Goal: Task Accomplishment & Management: Manage account settings

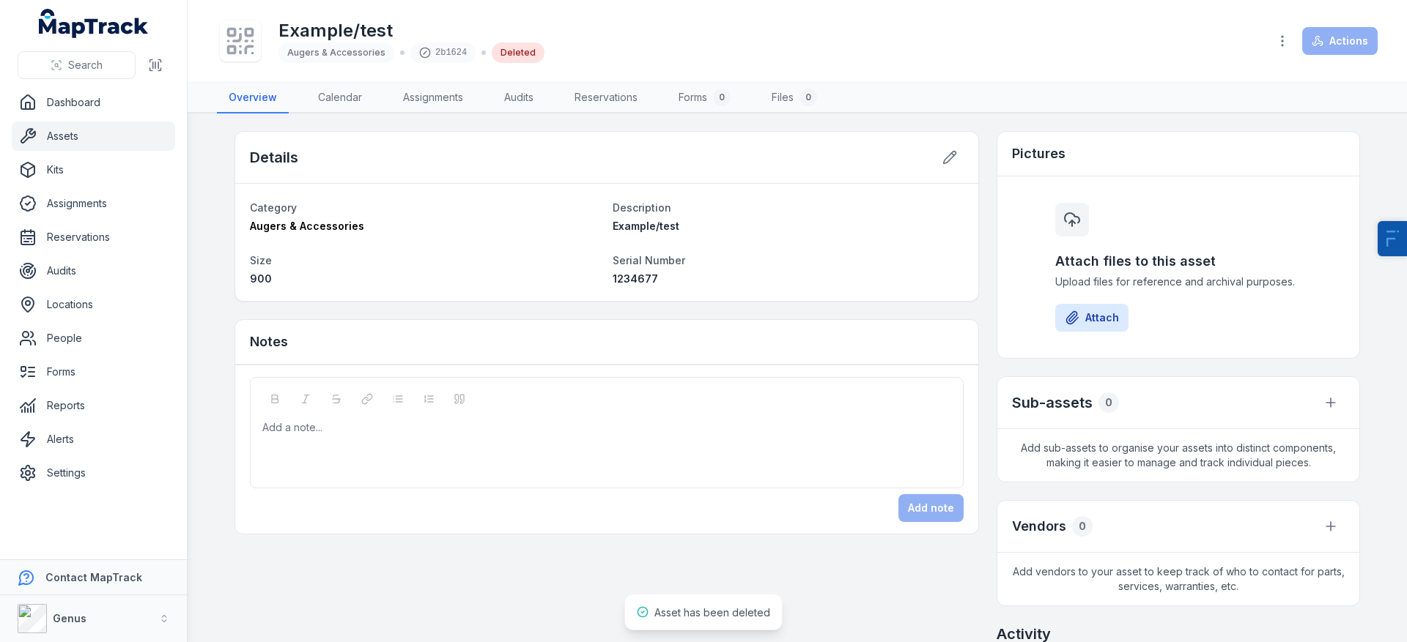
click at [105, 125] on link "Assets" at bounding box center [93, 136] width 163 height 29
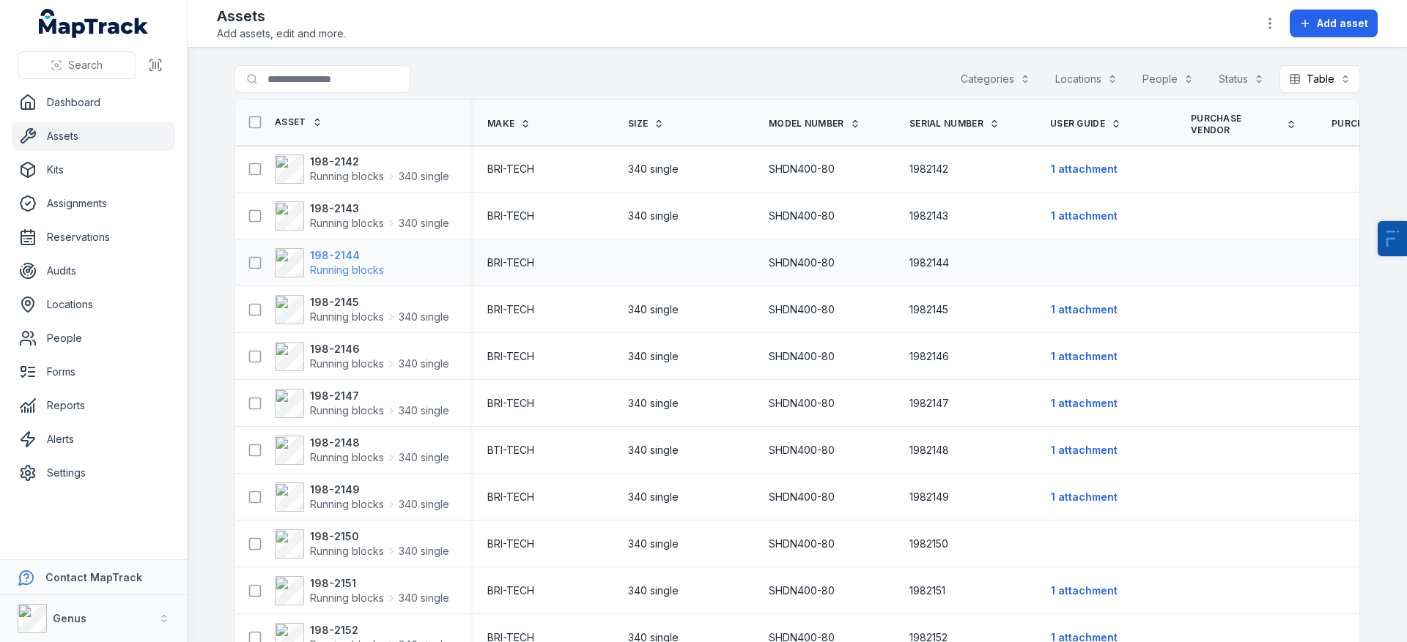
click at [341, 258] on strong "198-2144" at bounding box center [347, 255] width 74 height 15
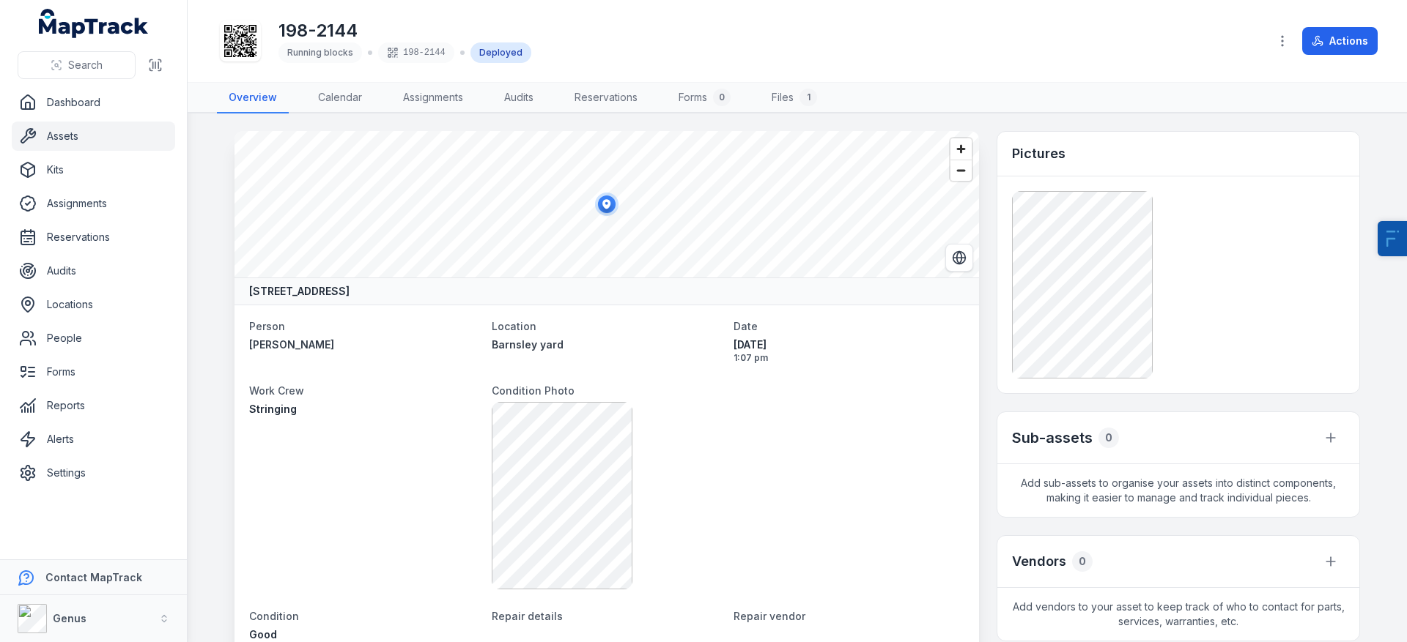
scroll to position [18, 0]
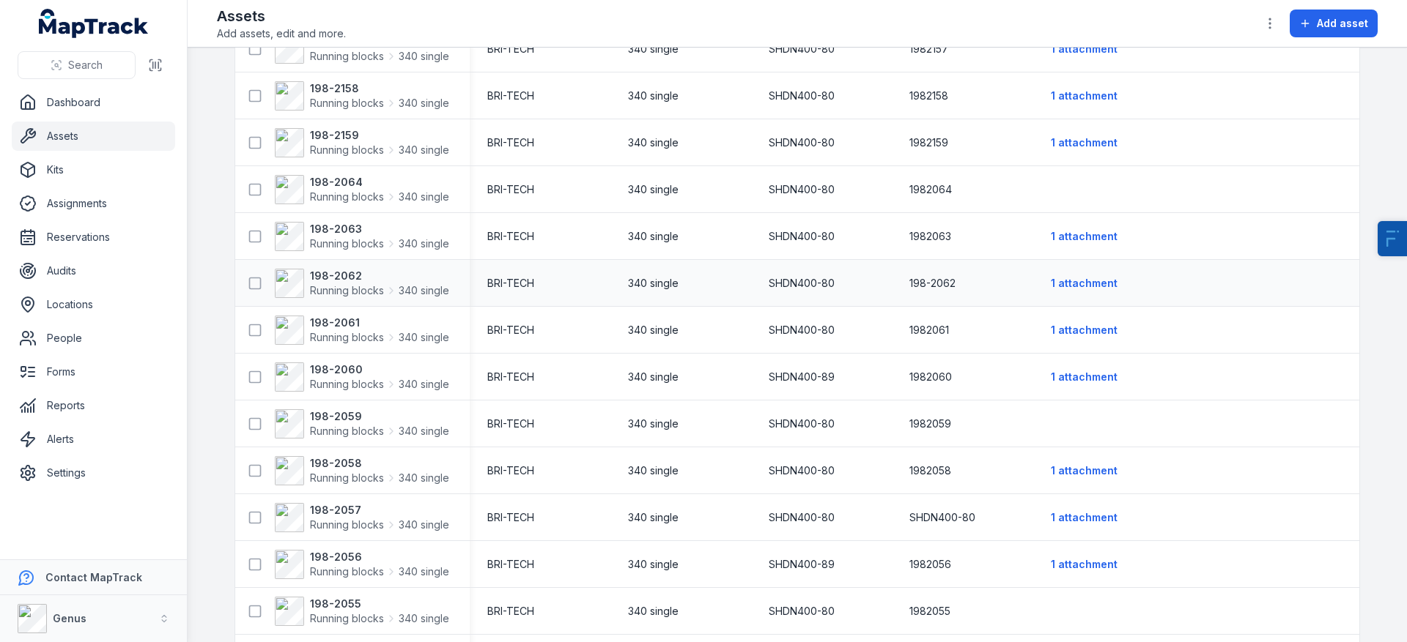
scroll to position [986, 0]
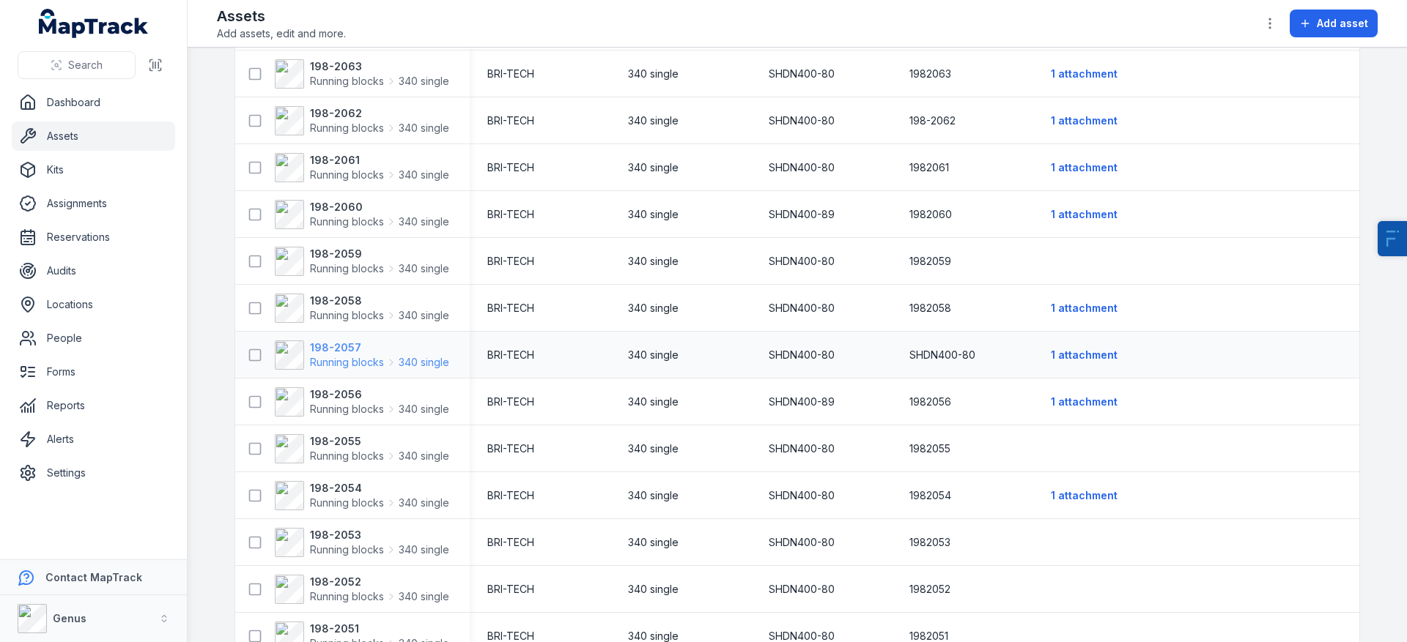
click at [334, 351] on strong "198-2057" at bounding box center [379, 348] width 139 height 15
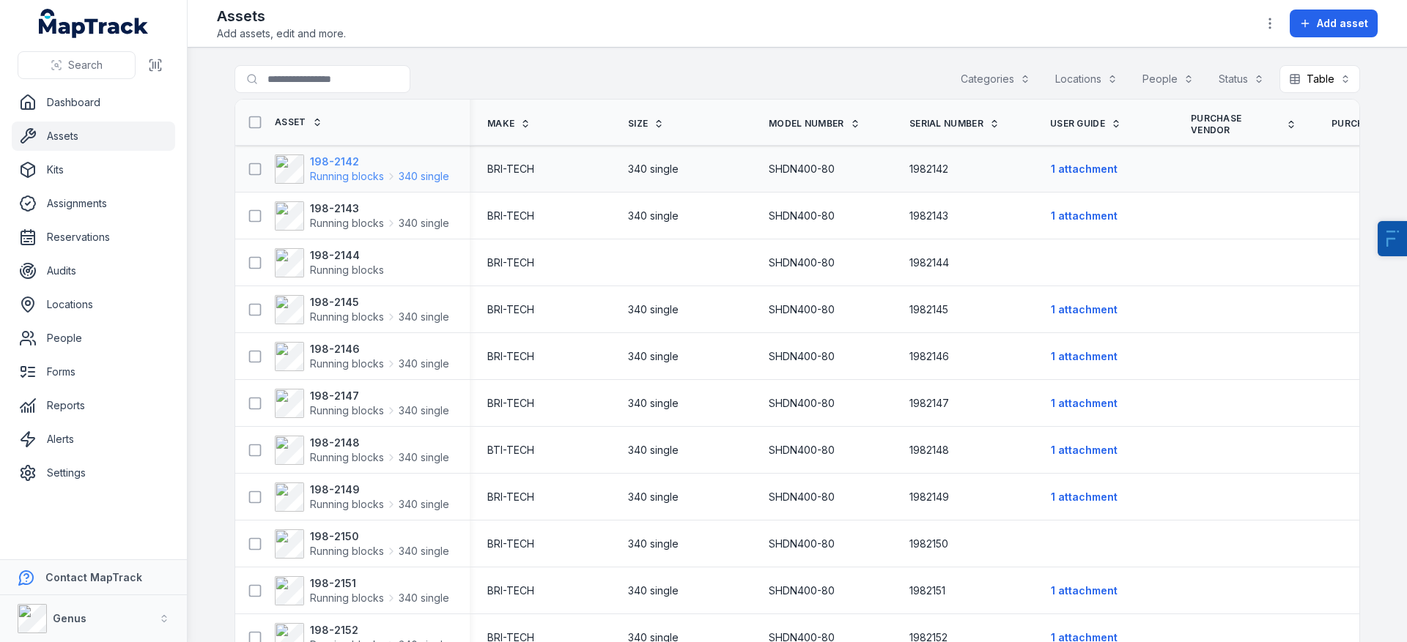
click at [324, 163] on strong "198-2142" at bounding box center [379, 162] width 139 height 15
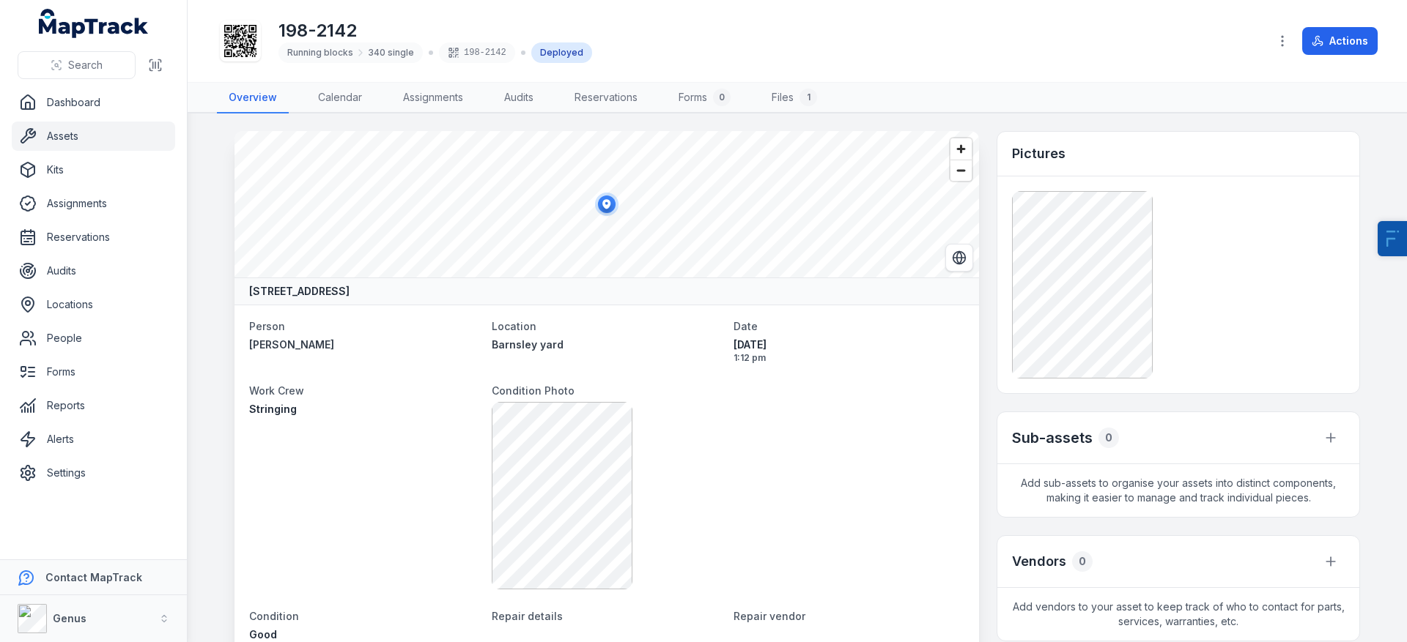
click at [104, 129] on link "Assets" at bounding box center [93, 136] width 163 height 29
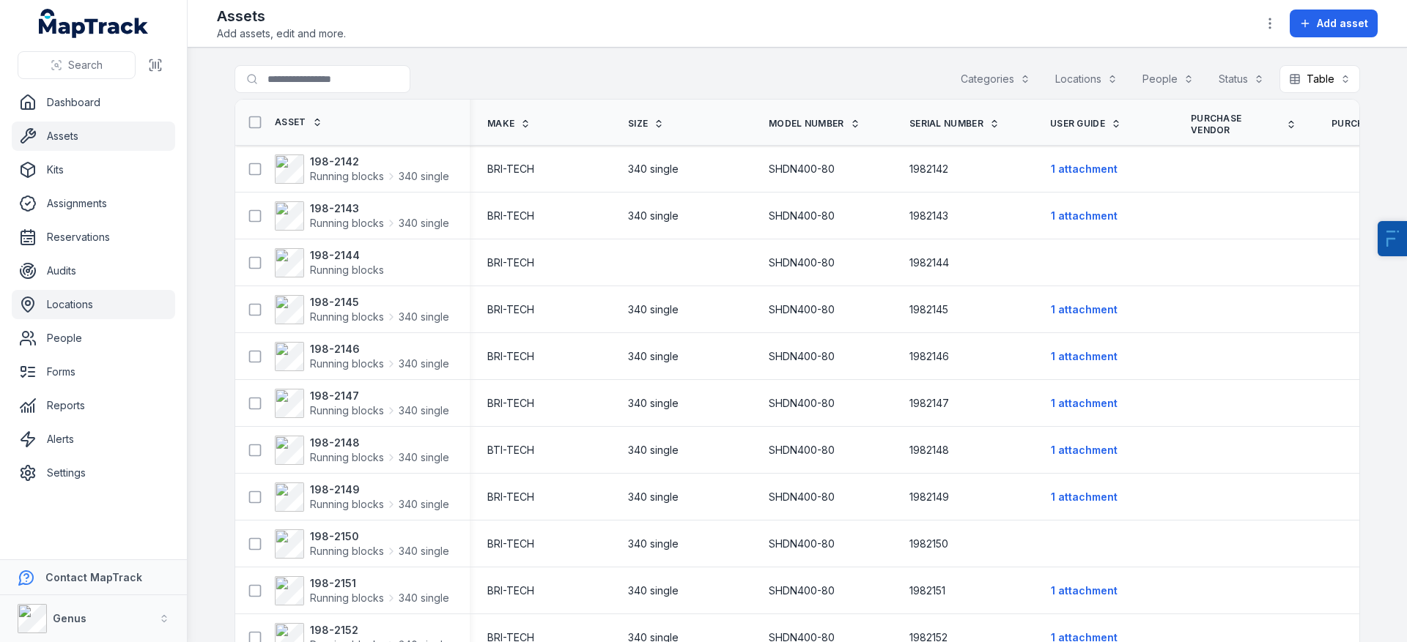
click at [111, 314] on link "Locations" at bounding box center [93, 304] width 163 height 29
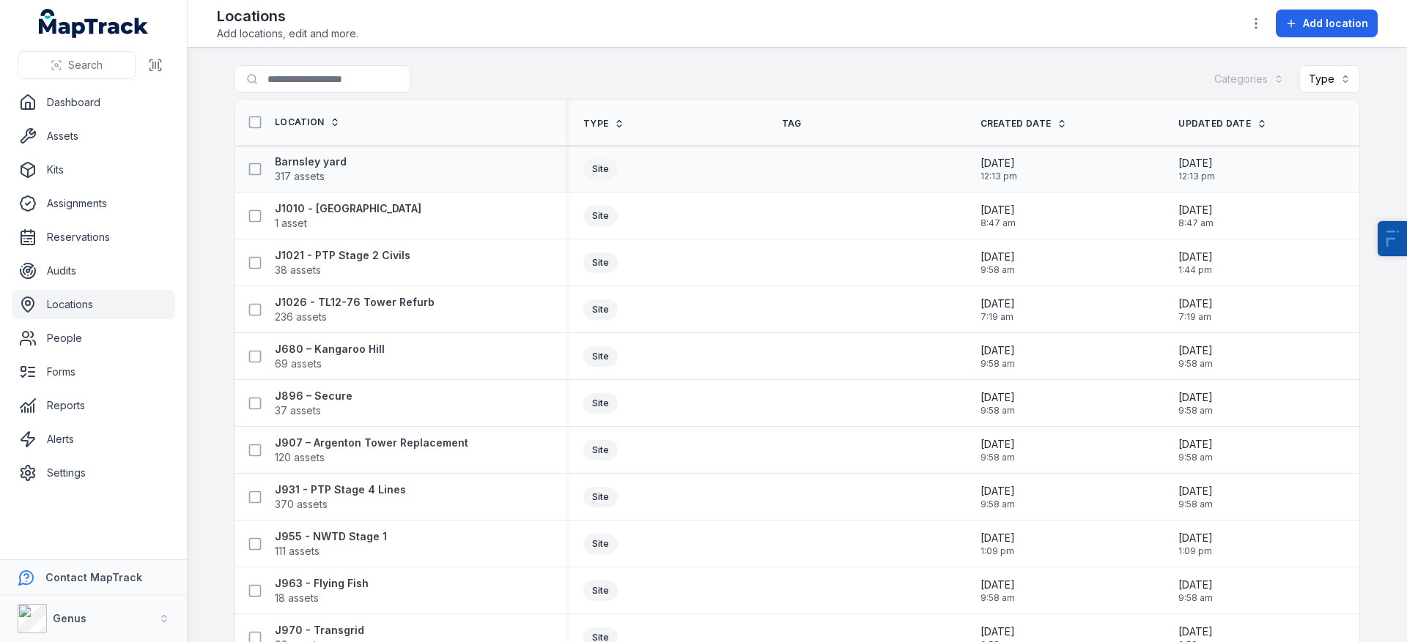
click at [337, 163] on div "Barnsley yard 317 assets" at bounding box center [394, 169] width 307 height 29
click at [285, 160] on strong "Barnsley yard" at bounding box center [311, 162] width 72 height 15
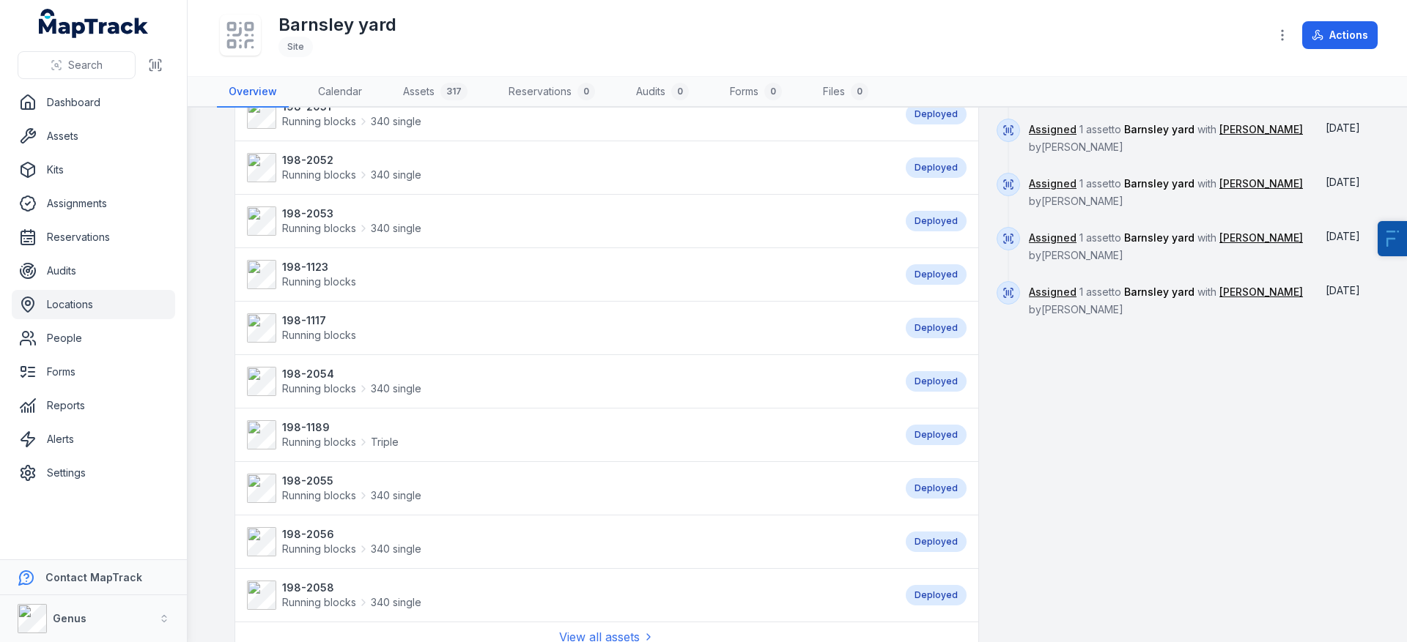
scroll to position [1145, 0]
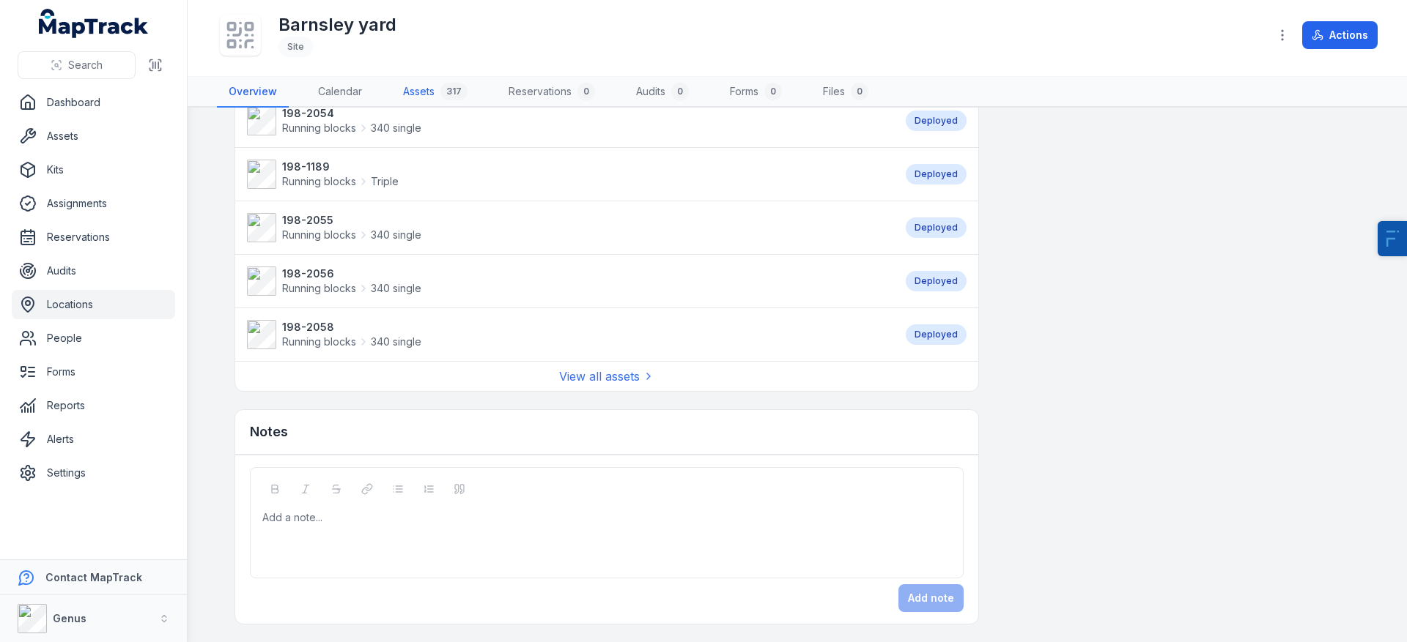
click at [445, 86] on div "317" at bounding box center [453, 92] width 27 height 18
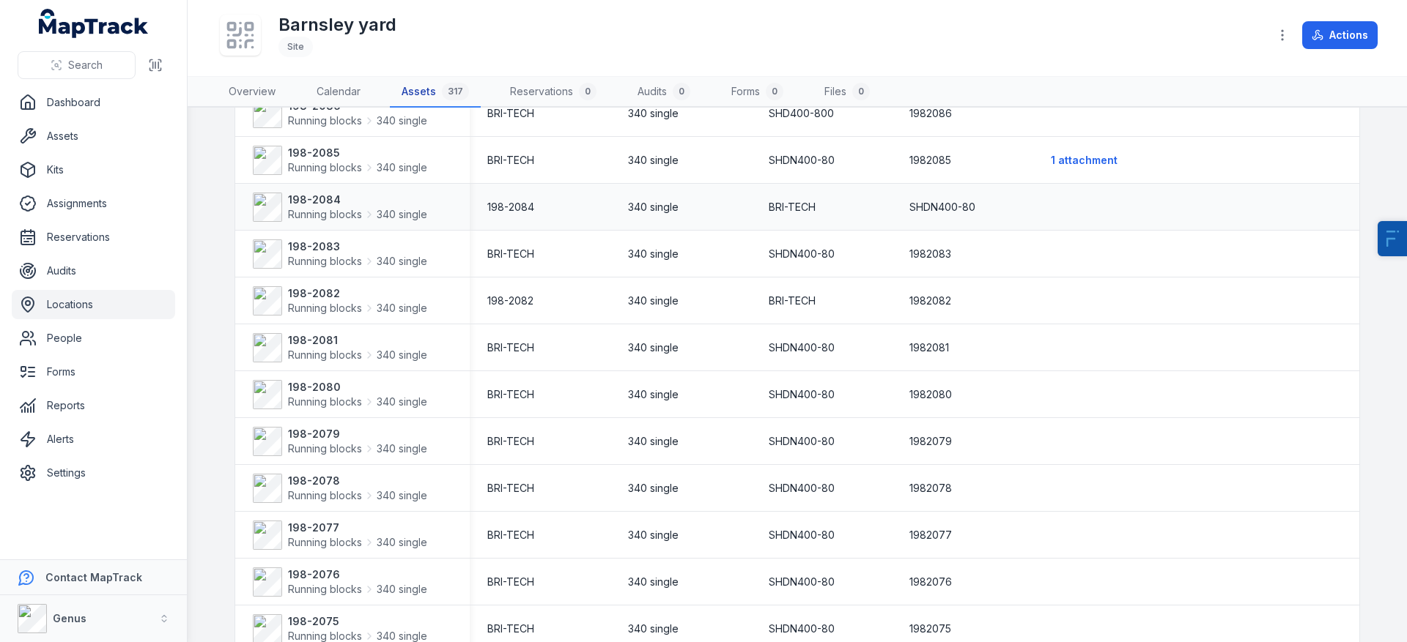
scroll to position [1966, 0]
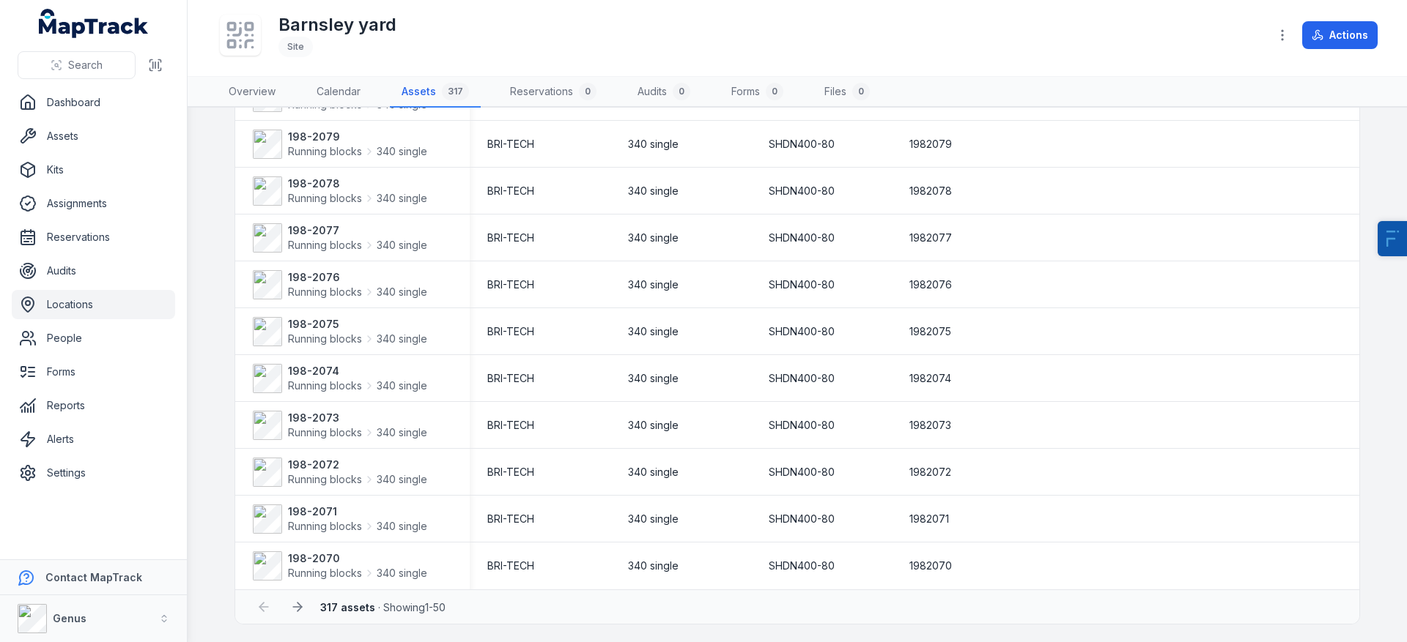
click at [286, 623] on div "317 assets · Showing 1 - 50" at bounding box center [797, 607] width 1124 height 34
click at [290, 612] on icon at bounding box center [297, 607] width 15 height 15
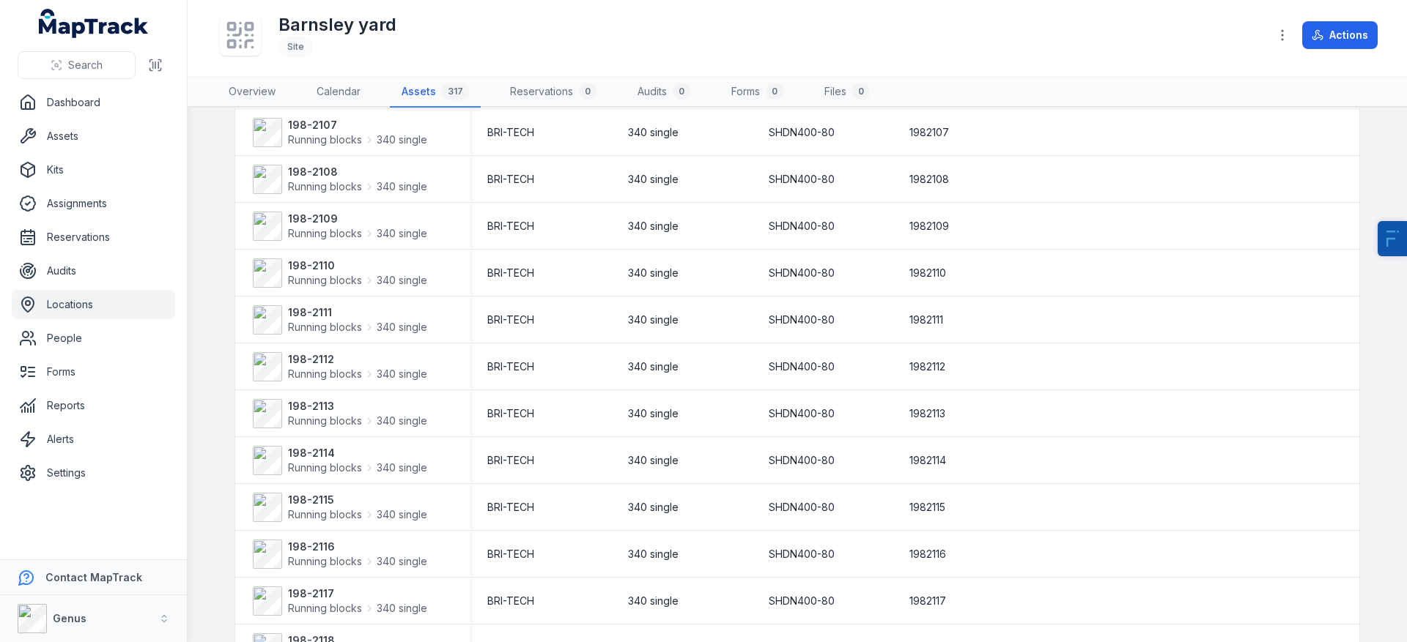
scroll to position [1966, 0]
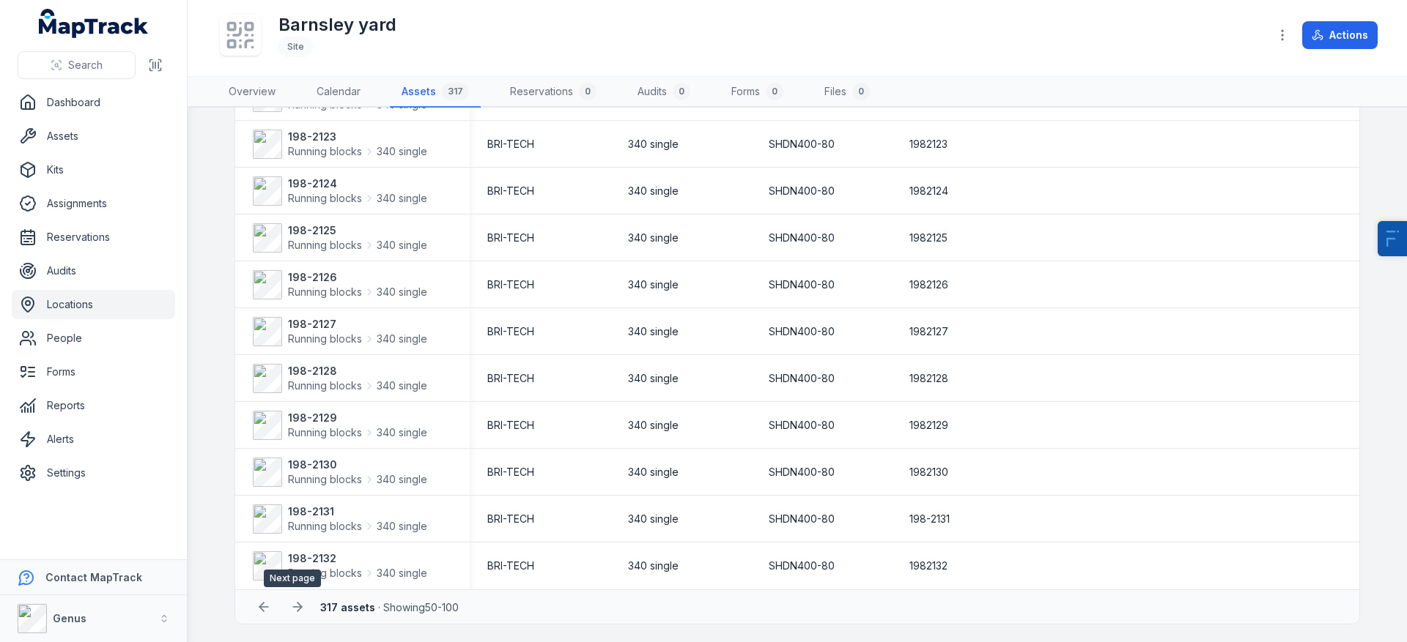
click at [302, 604] on button at bounding box center [298, 607] width 28 height 28
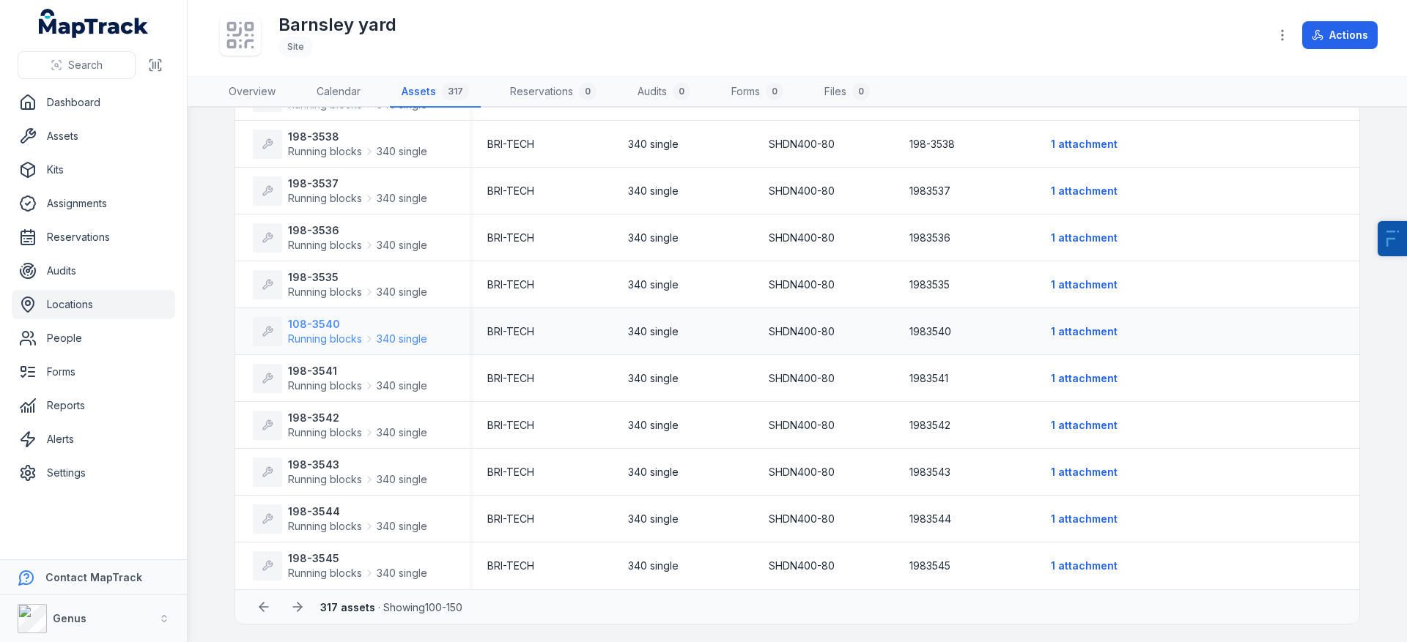
scroll to position [1668, 0]
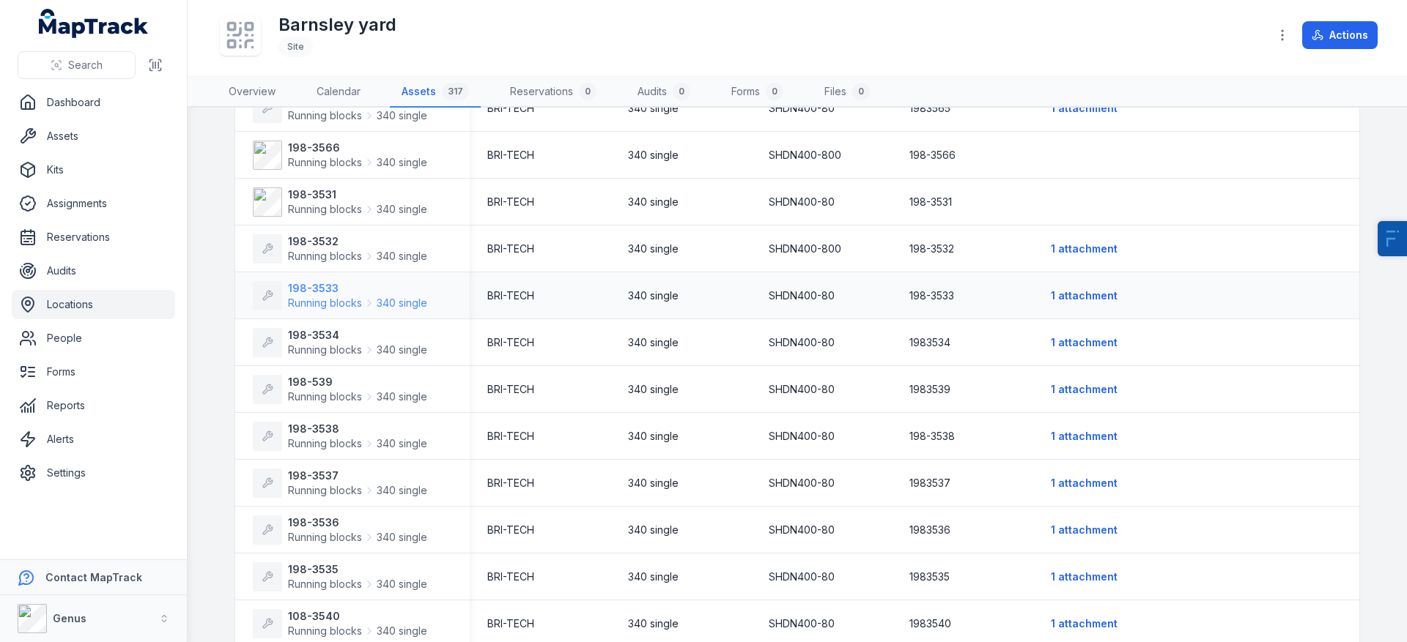
click at [338, 303] on span "Running blocks" at bounding box center [325, 303] width 74 height 15
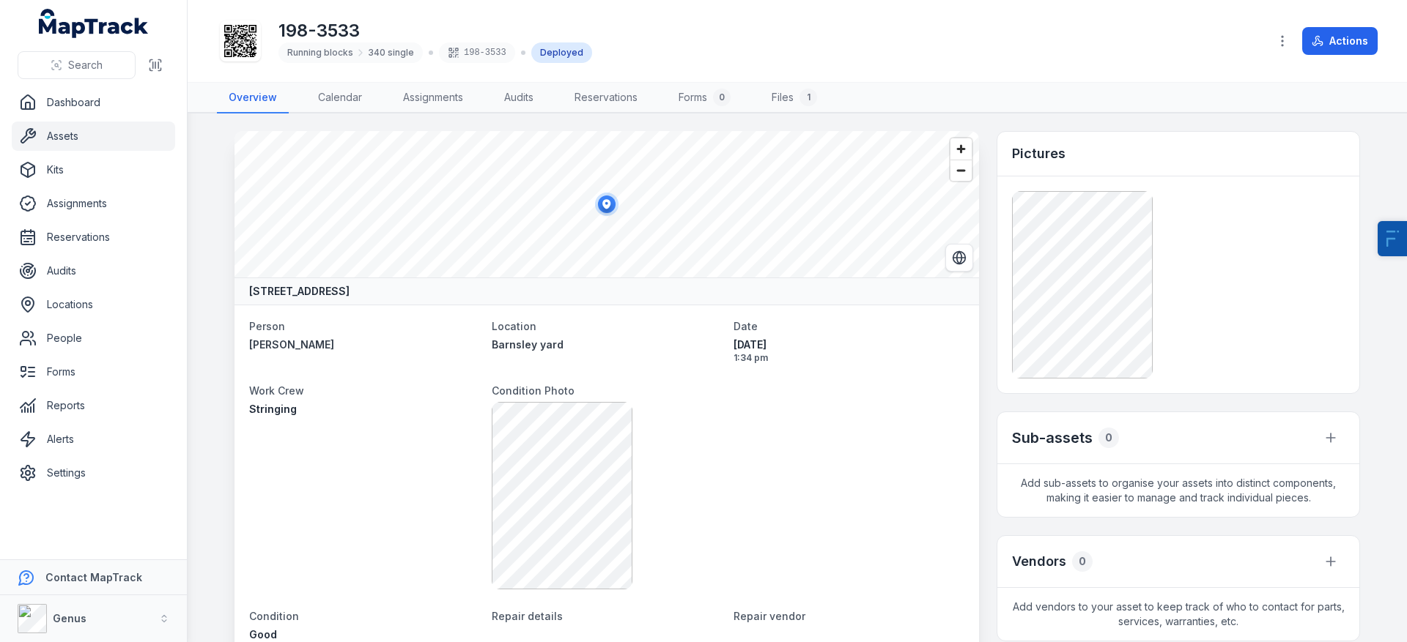
click at [1147, 313] on div at bounding box center [1178, 285] width 333 height 188
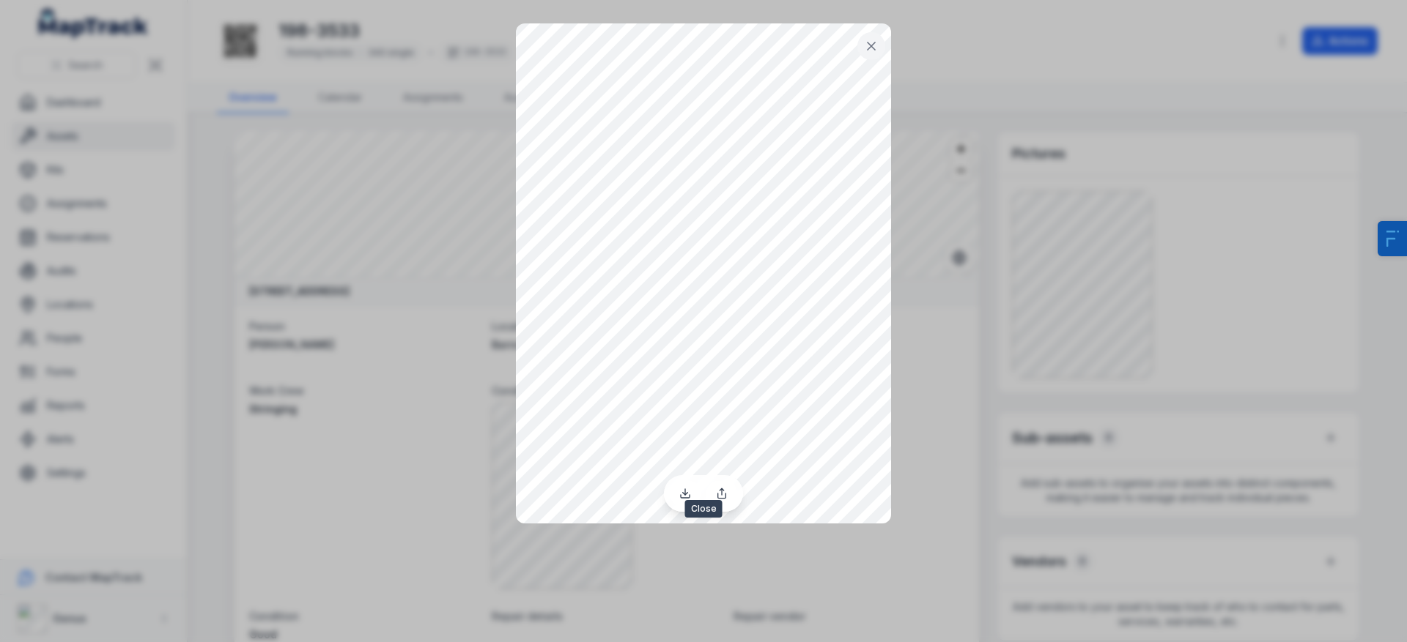
click at [876, 45] on icon at bounding box center [871, 46] width 15 height 15
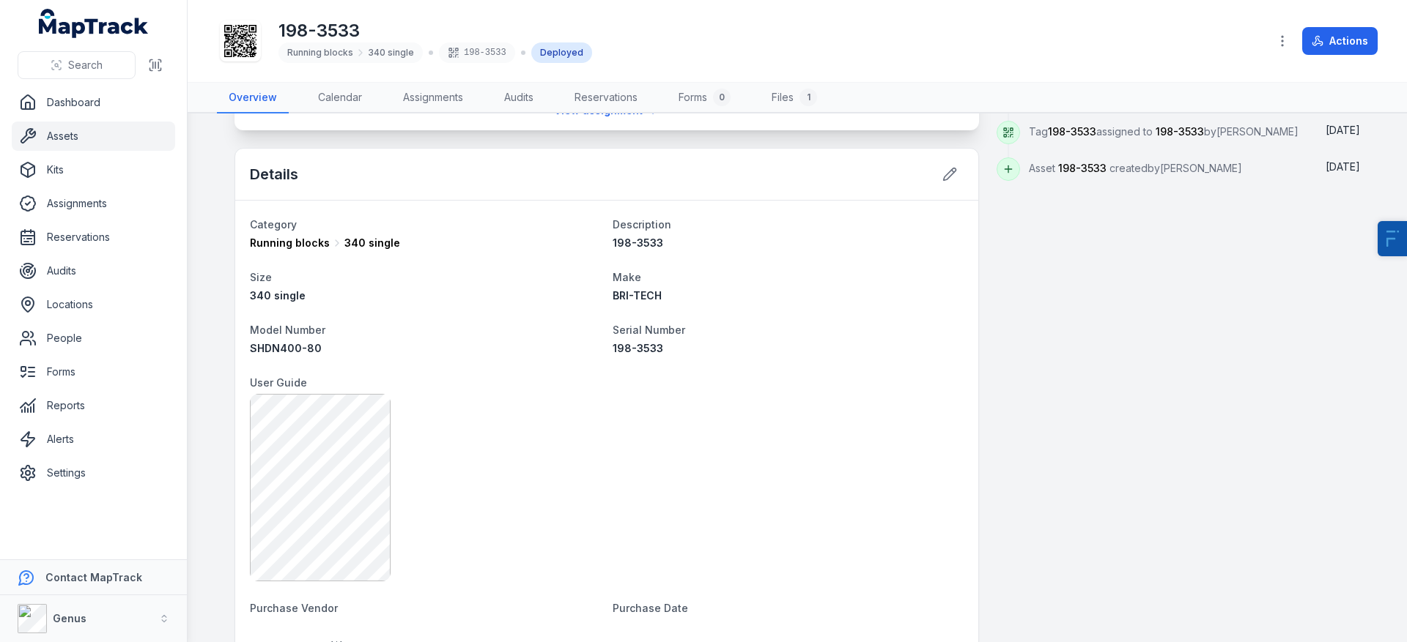
scroll to position [922, 0]
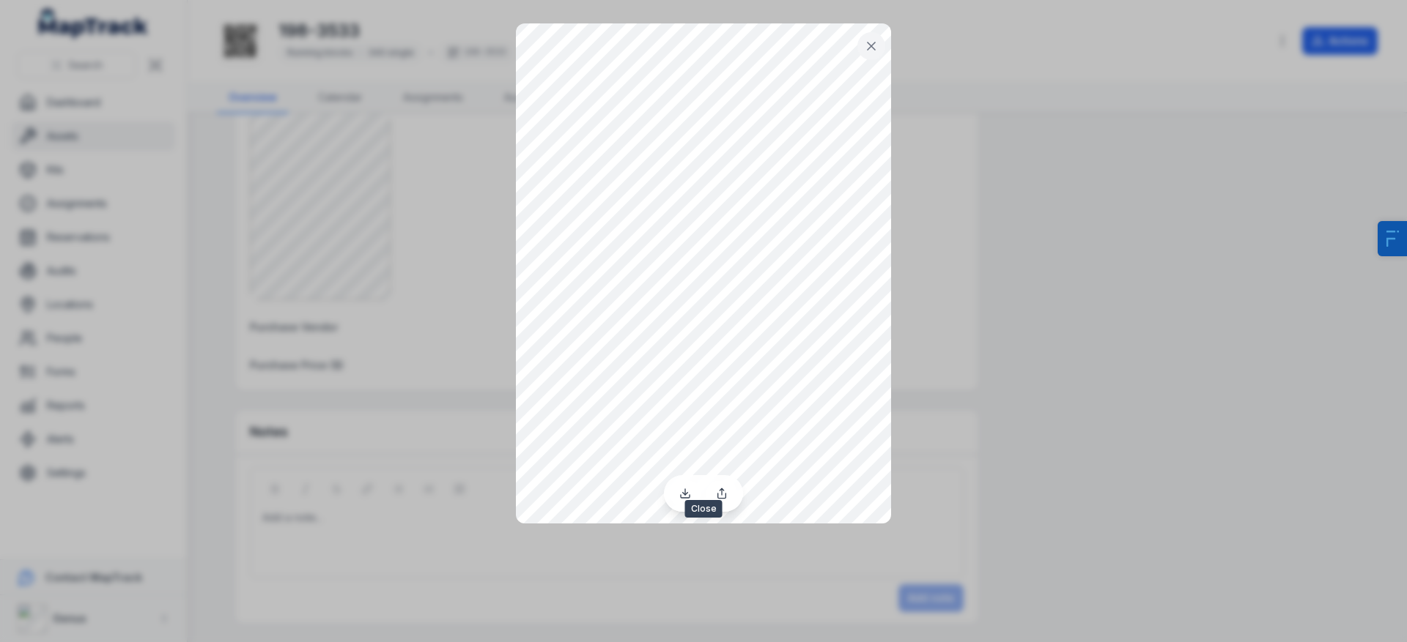
click at [874, 47] on icon at bounding box center [871, 46] width 15 height 15
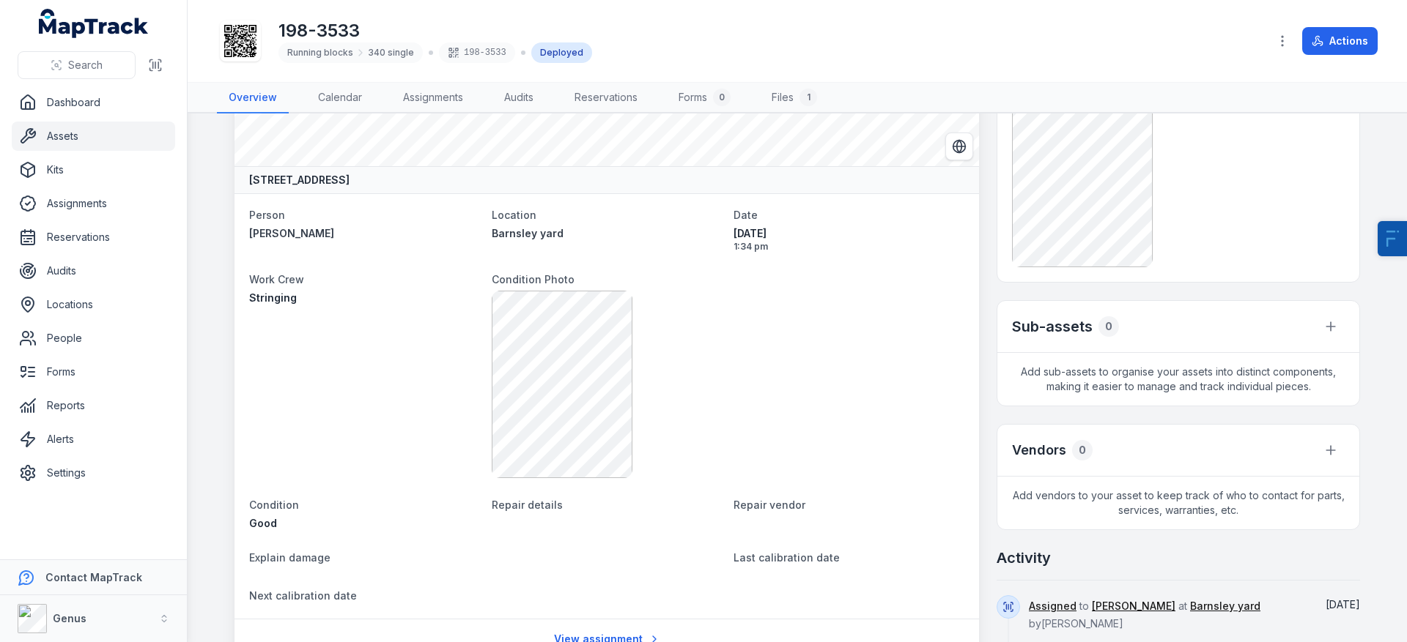
scroll to position [0, 0]
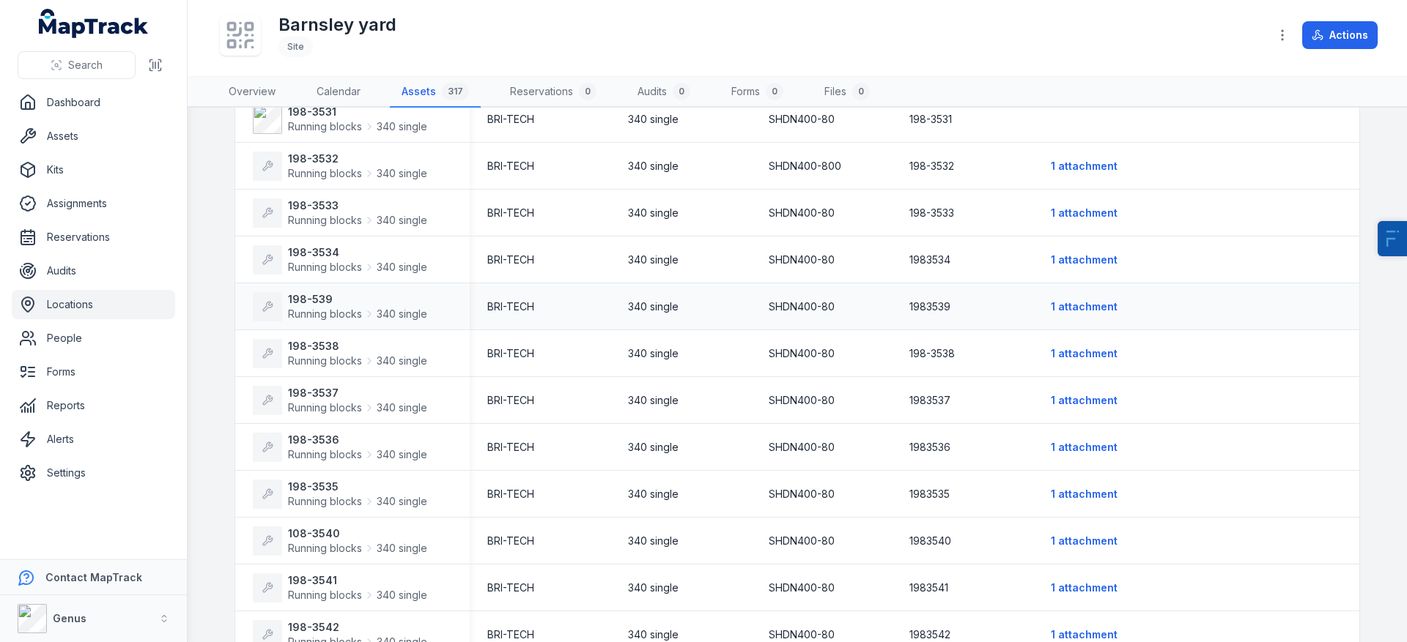
scroll to position [1760, 0]
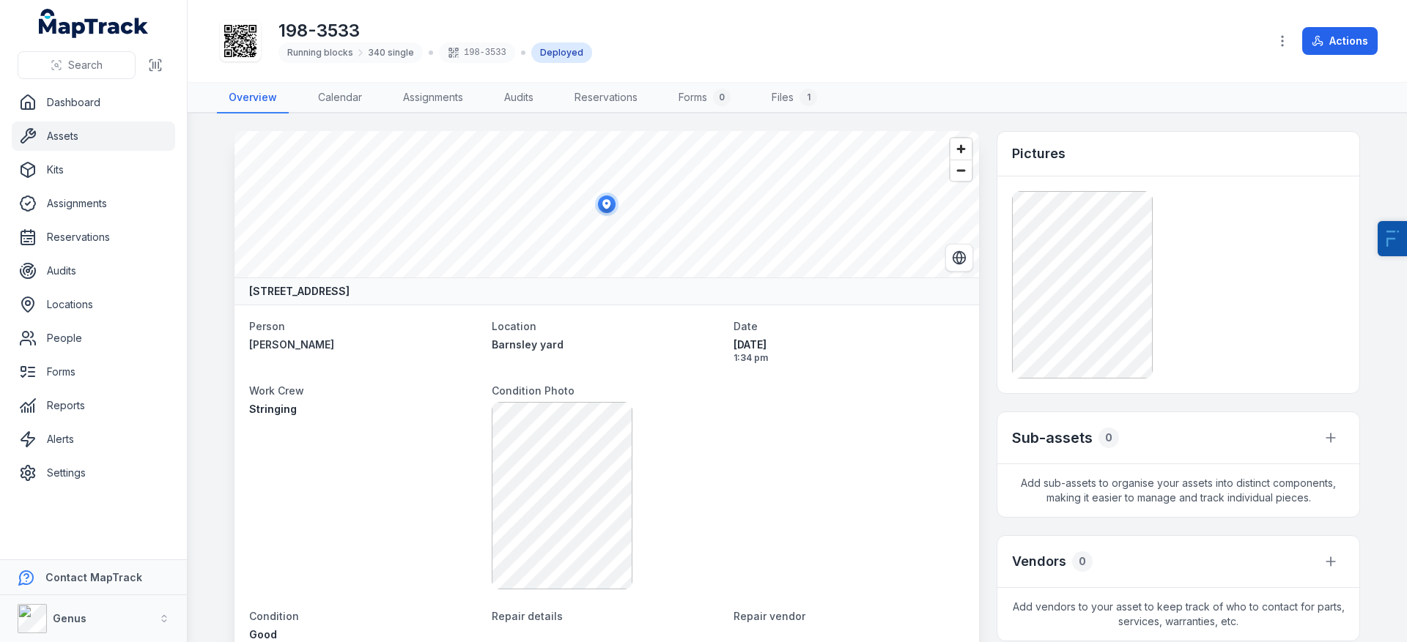
scroll to position [9, 0]
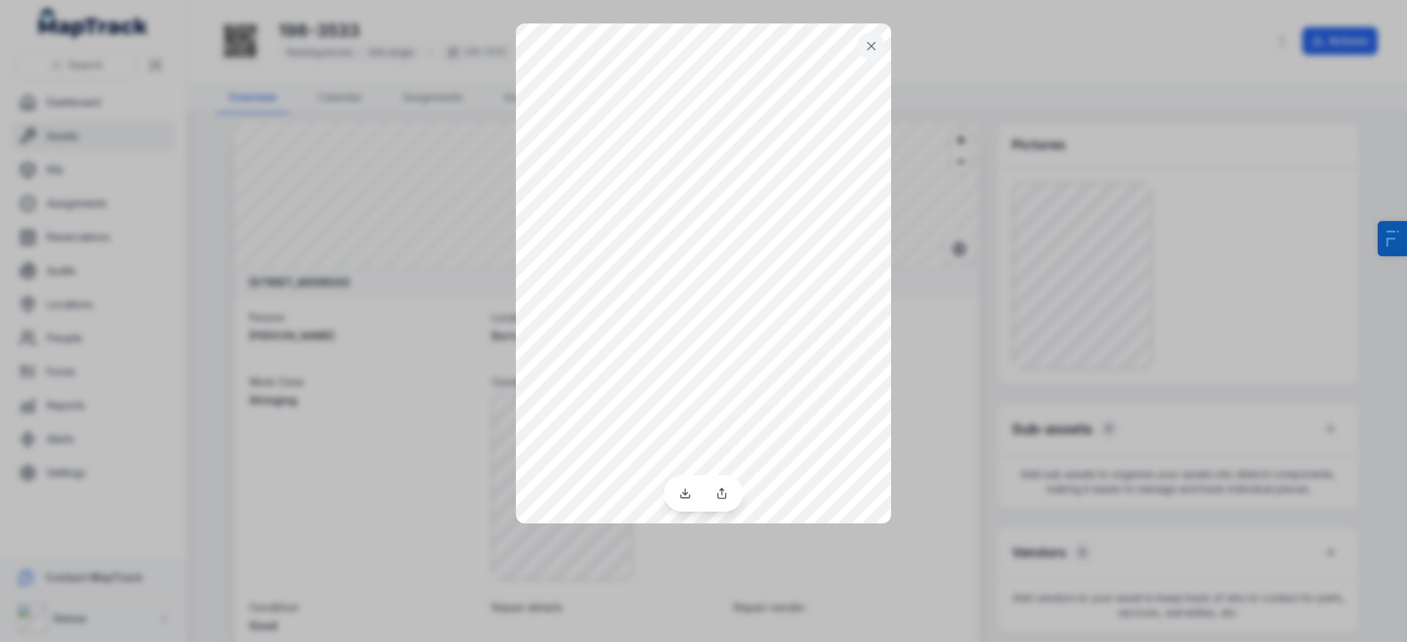
click at [1028, 288] on div at bounding box center [703, 321] width 1407 height 642
click at [996, 298] on div at bounding box center [703, 321] width 1407 height 642
click at [881, 42] on button at bounding box center [871, 46] width 28 height 28
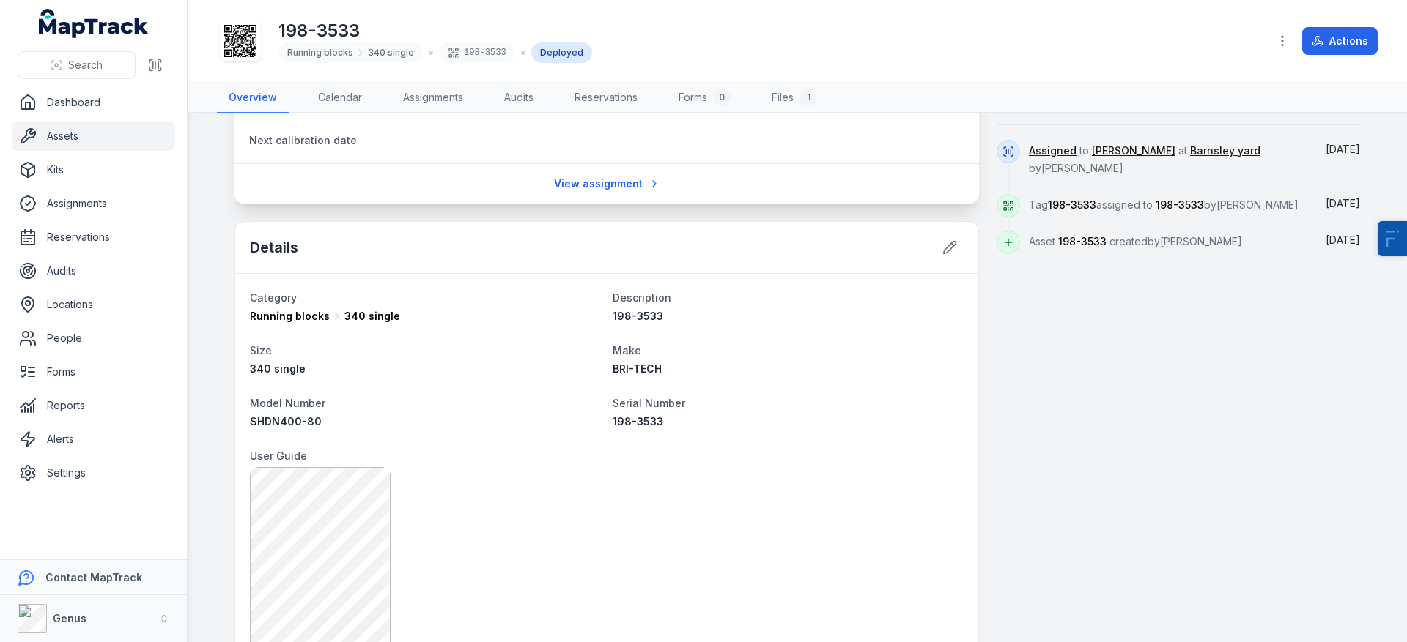
scroll to position [648, 0]
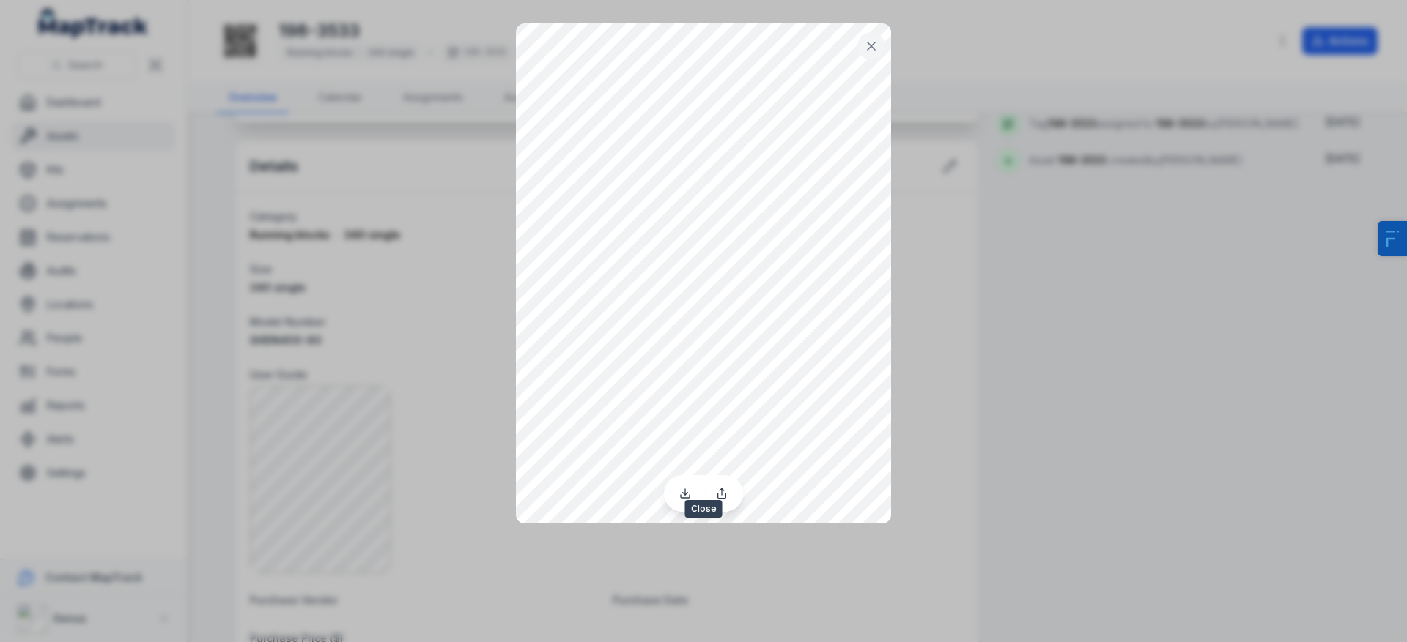
click at [870, 45] on icon at bounding box center [870, 45] width 7 height 7
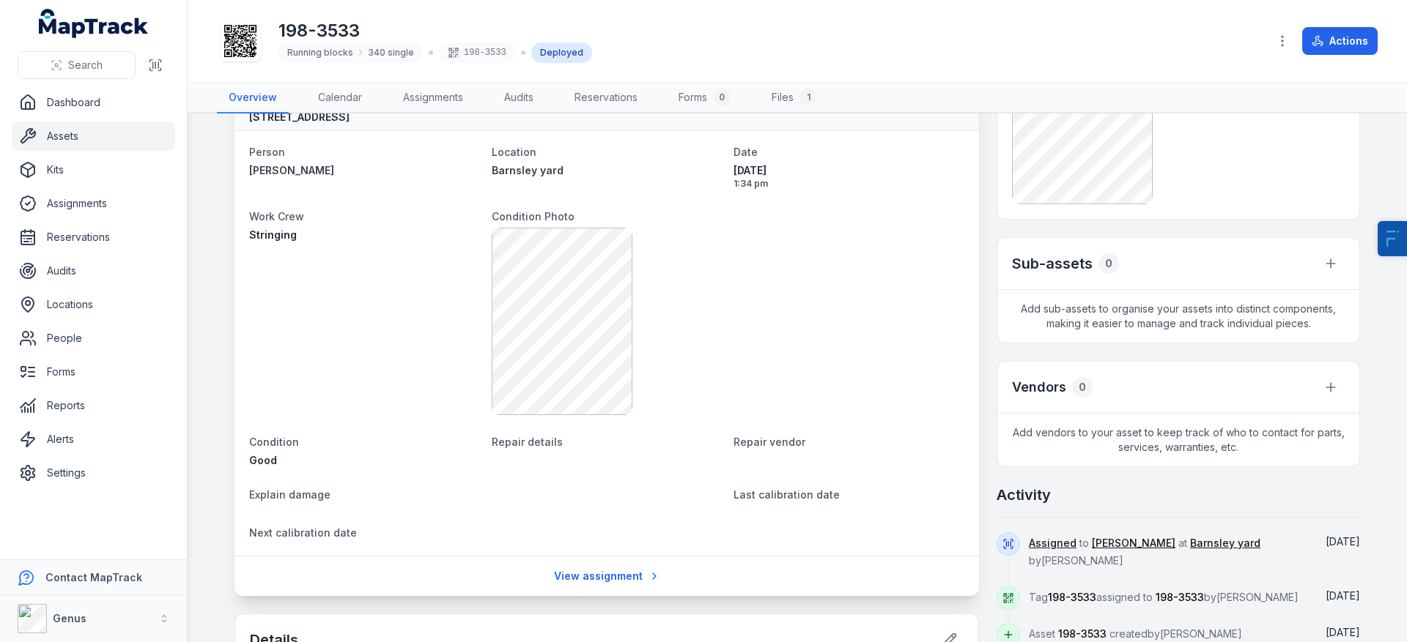
scroll to position [0, 0]
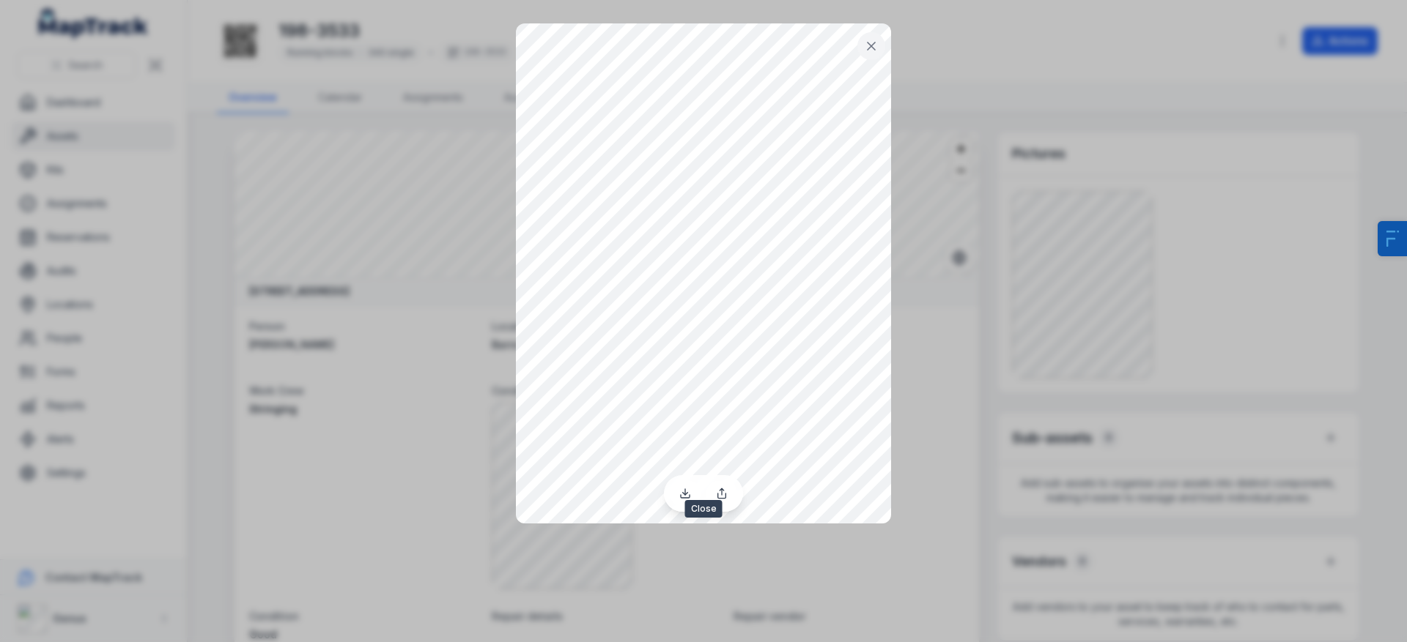
click at [867, 46] on icon at bounding box center [871, 46] width 15 height 15
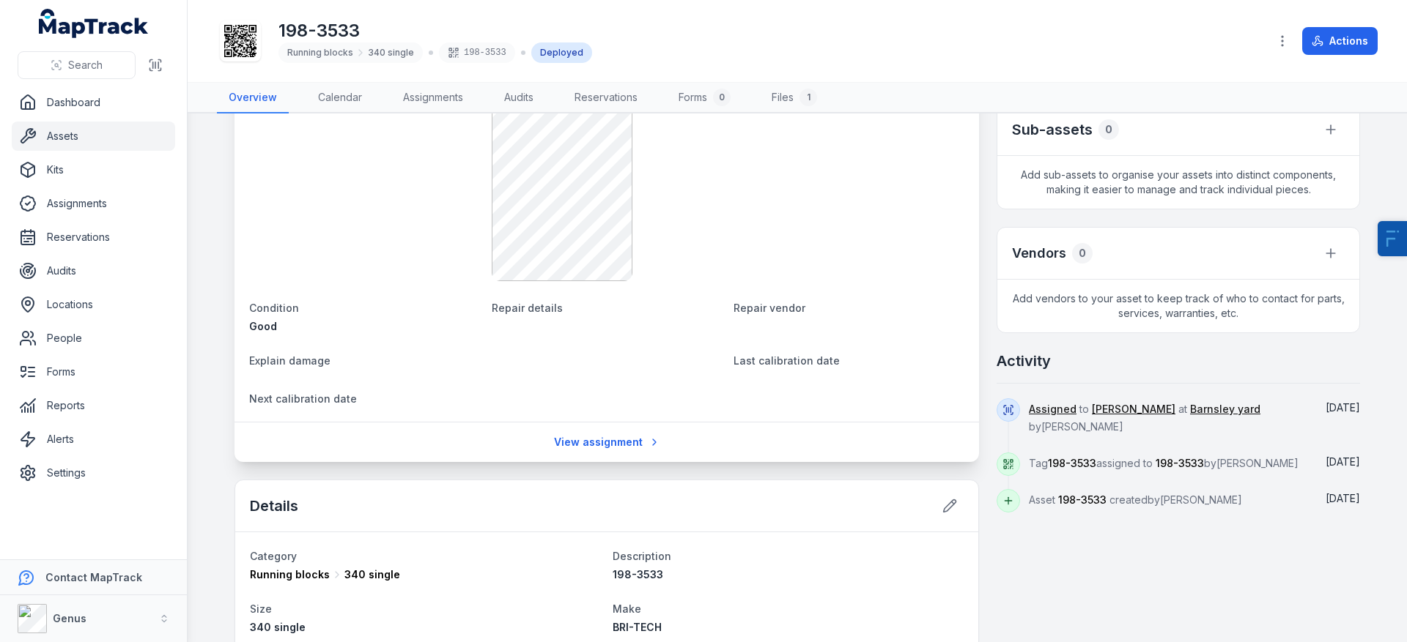
scroll to position [806, 0]
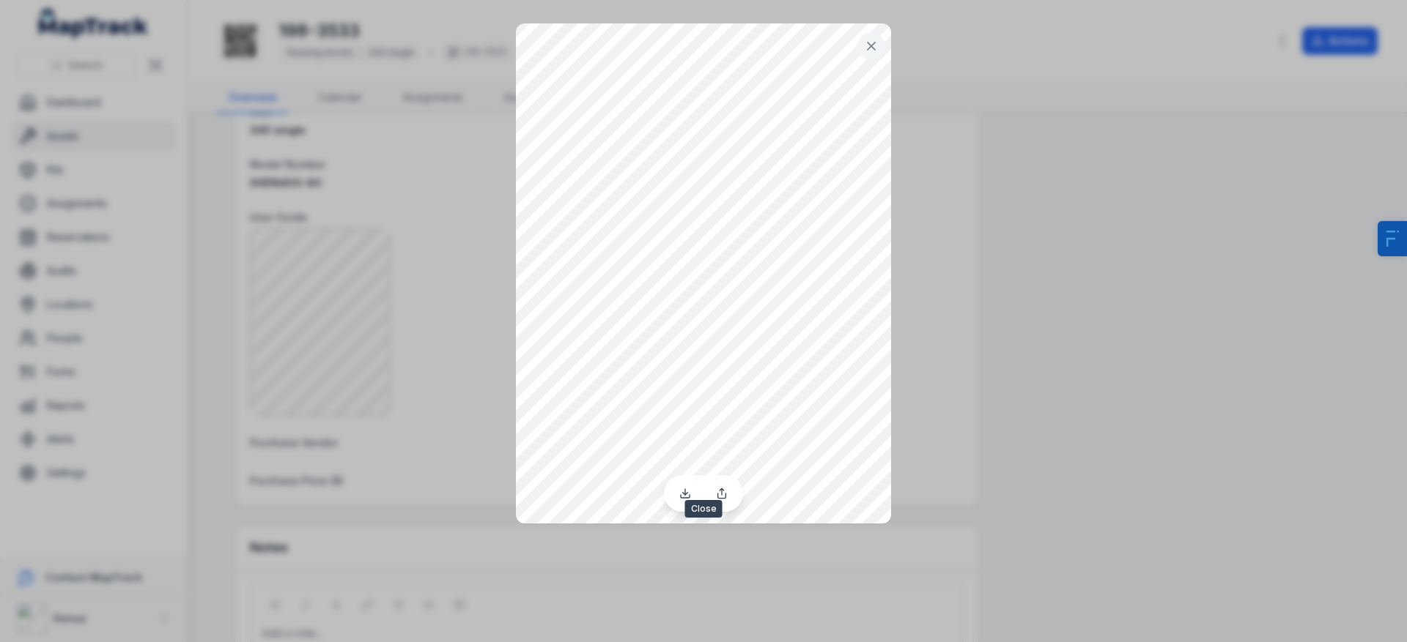
click at [864, 45] on icon at bounding box center [871, 46] width 15 height 15
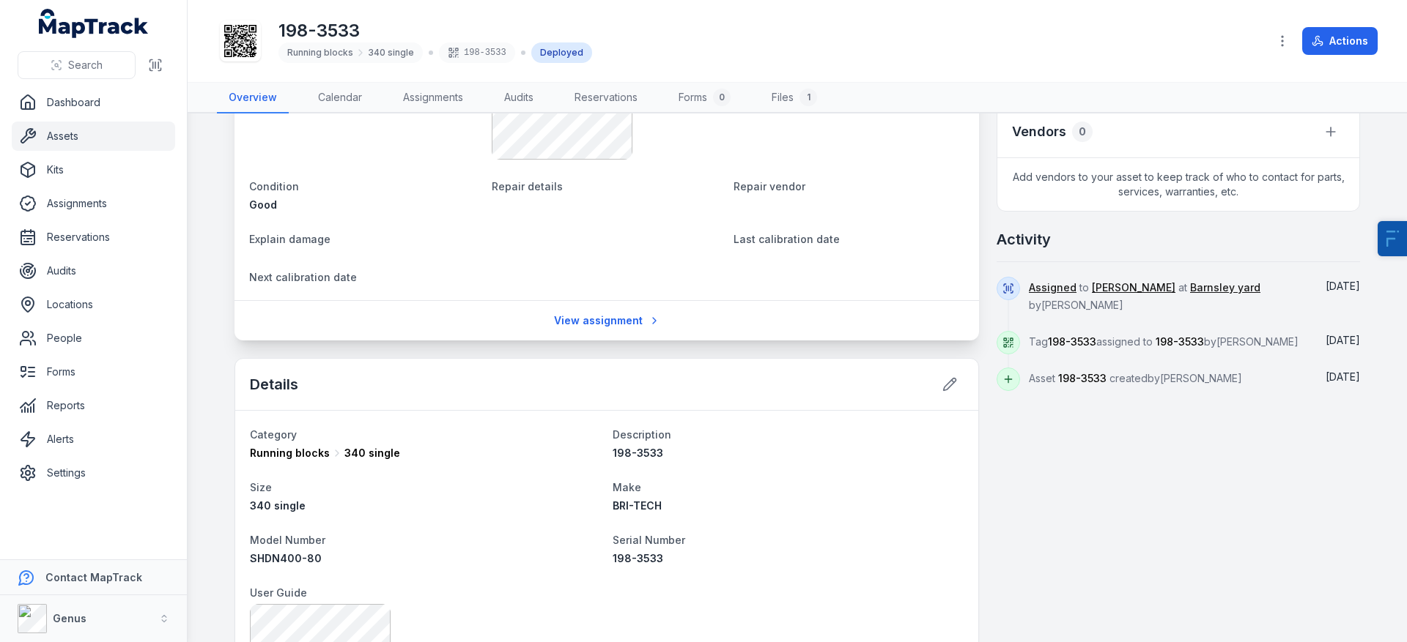
scroll to position [0, 0]
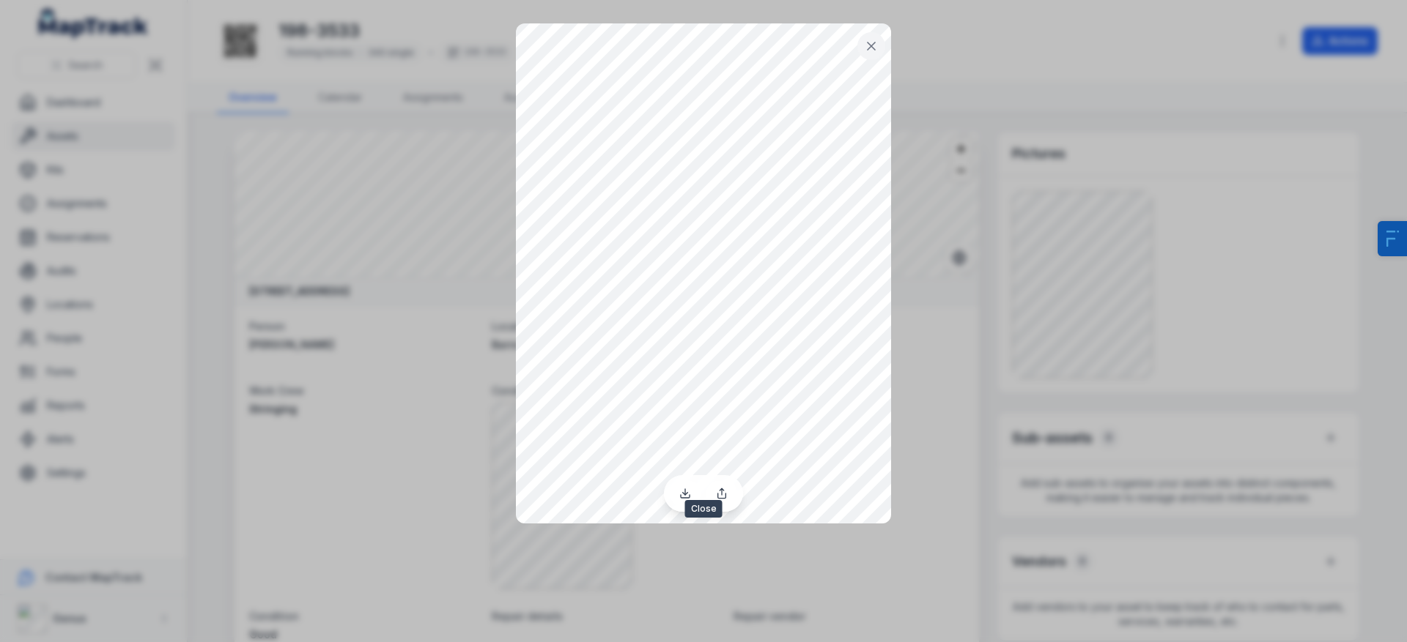
click at [864, 48] on icon at bounding box center [871, 46] width 15 height 15
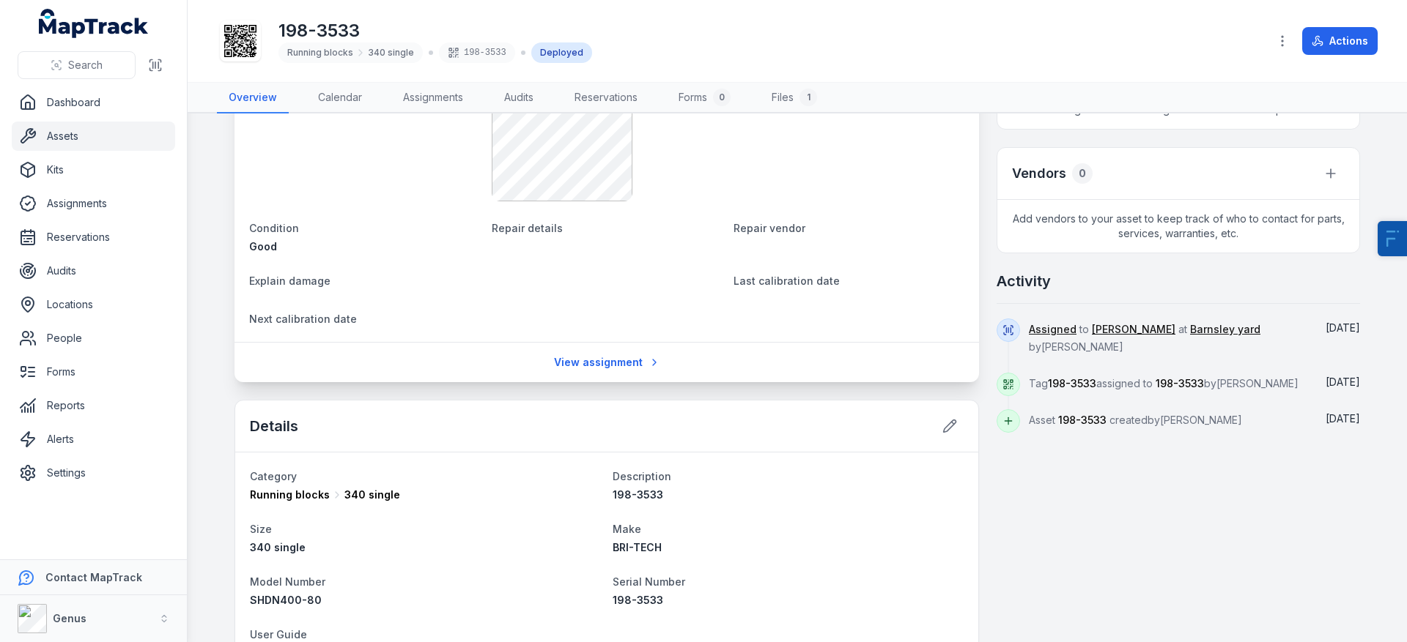
scroll to position [696, 0]
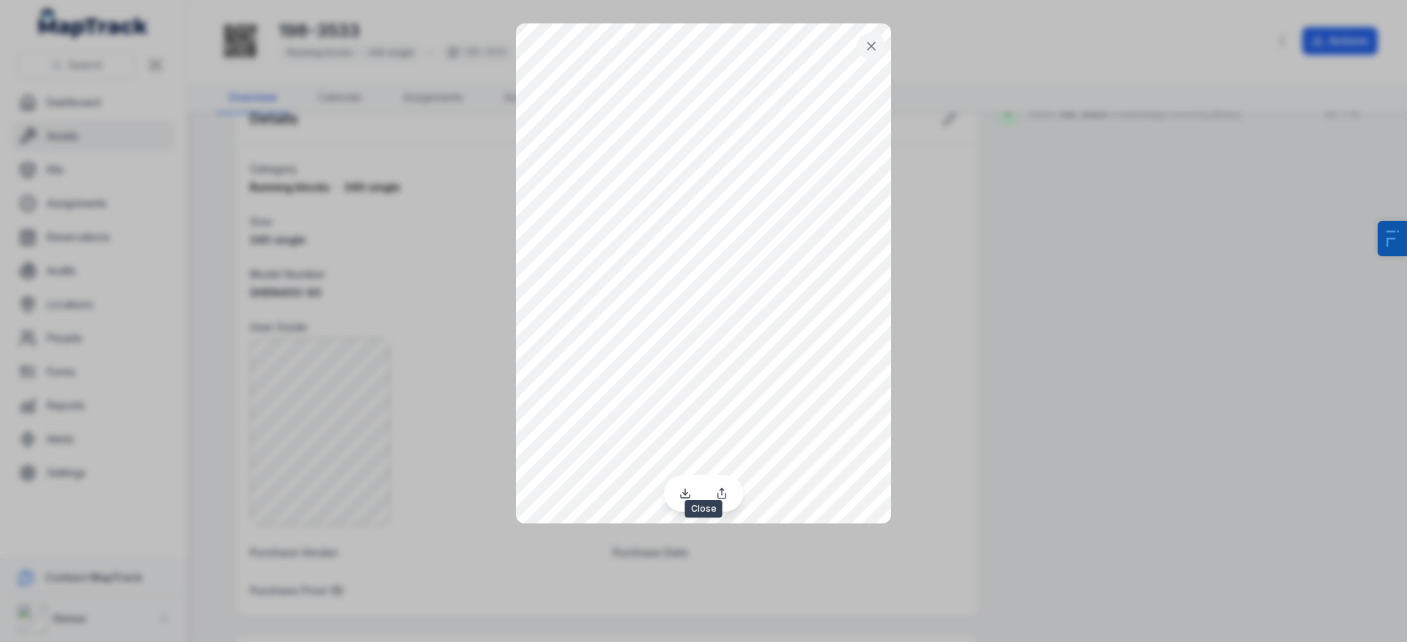
click at [871, 44] on icon at bounding box center [871, 46] width 15 height 15
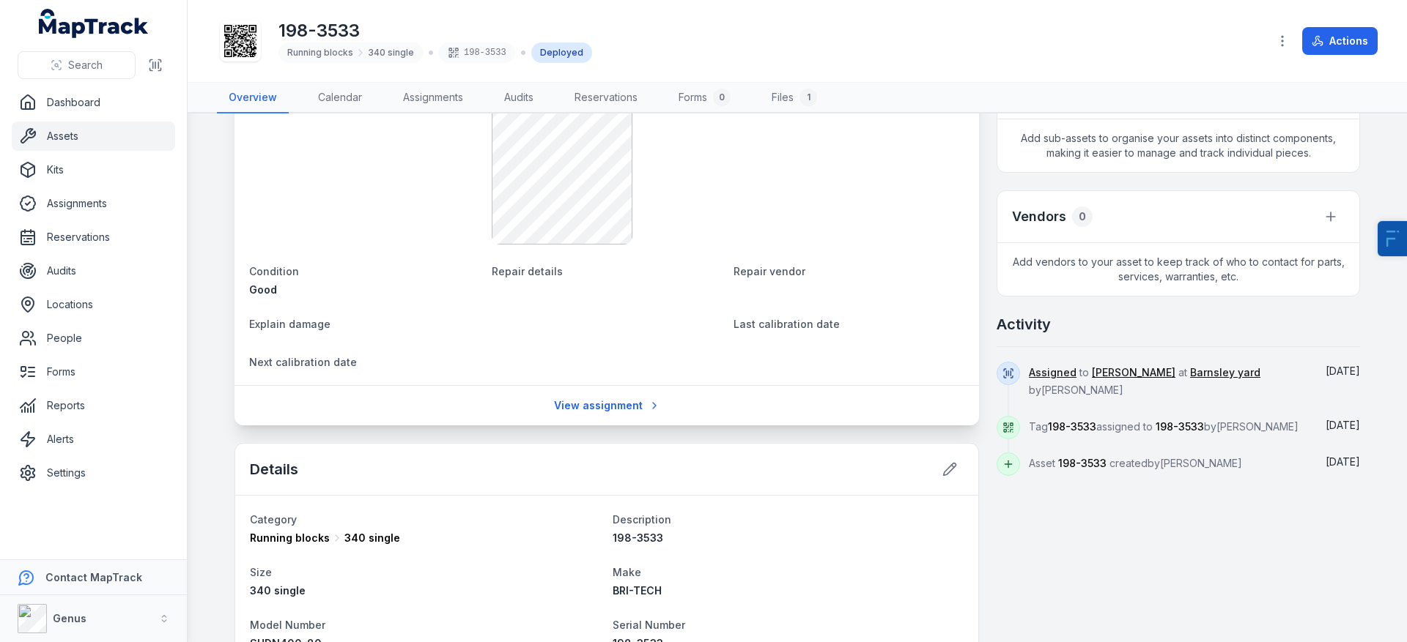
scroll to position [0, 0]
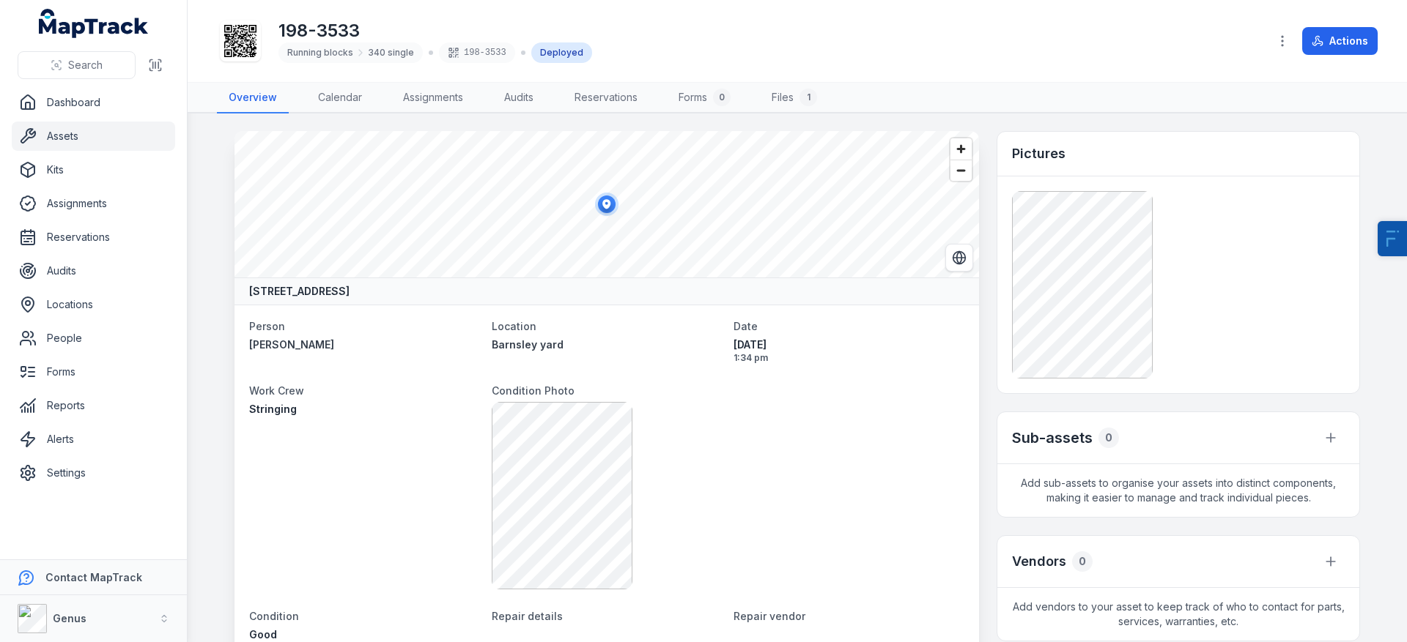
click at [69, 137] on link "Assets" at bounding box center [93, 136] width 163 height 29
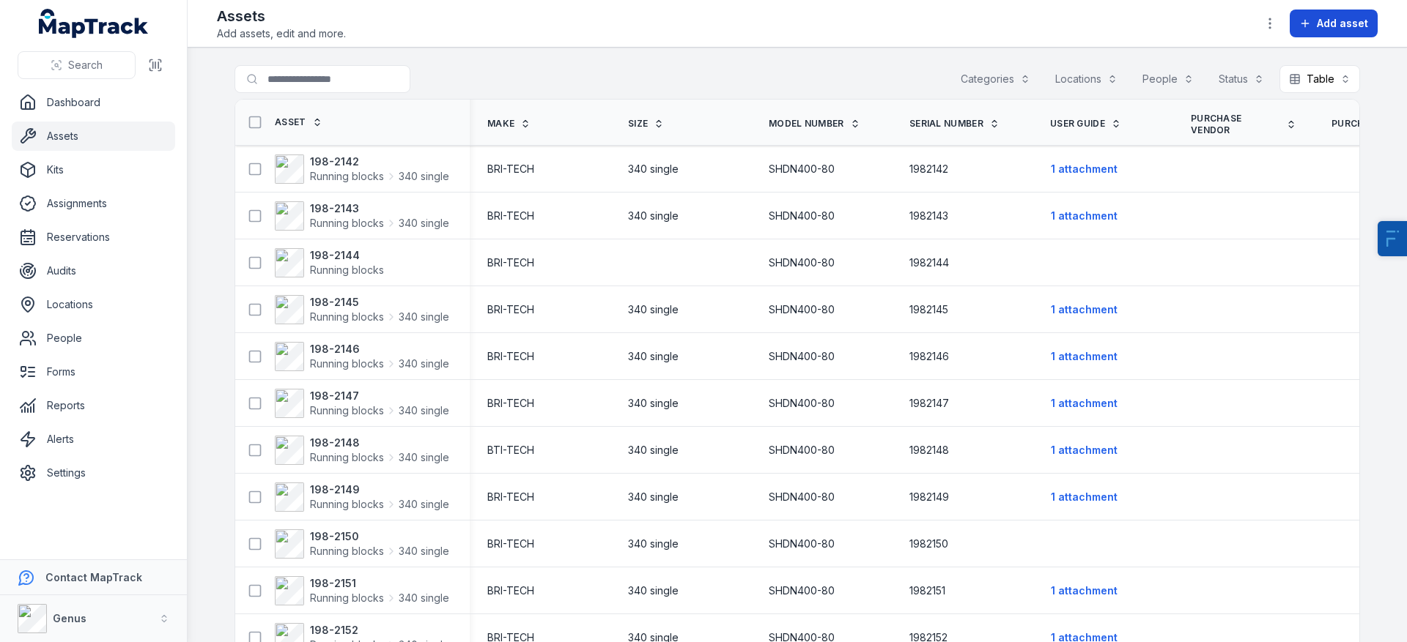
click at [1333, 29] on span "Add asset" at bounding box center [1341, 23] width 51 height 15
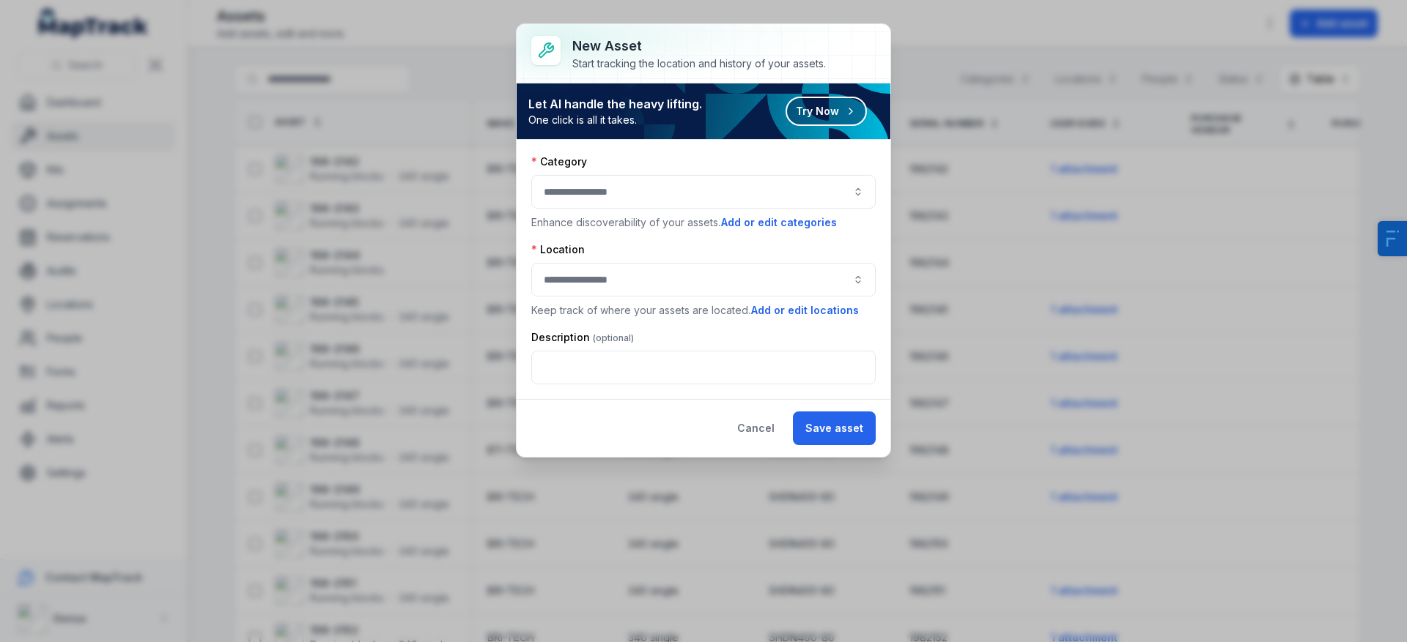
click at [624, 201] on button "button" at bounding box center [703, 192] width 344 height 34
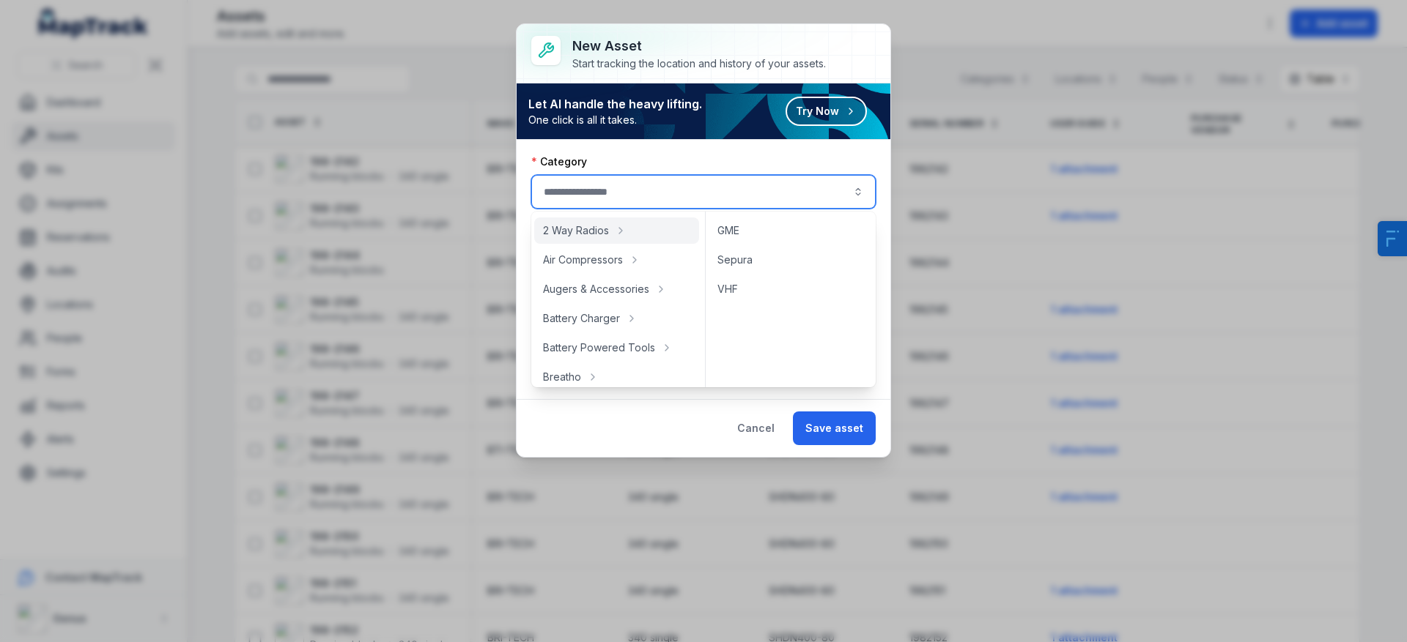
click at [692, 75] on div at bounding box center [703, 53] width 374 height 59
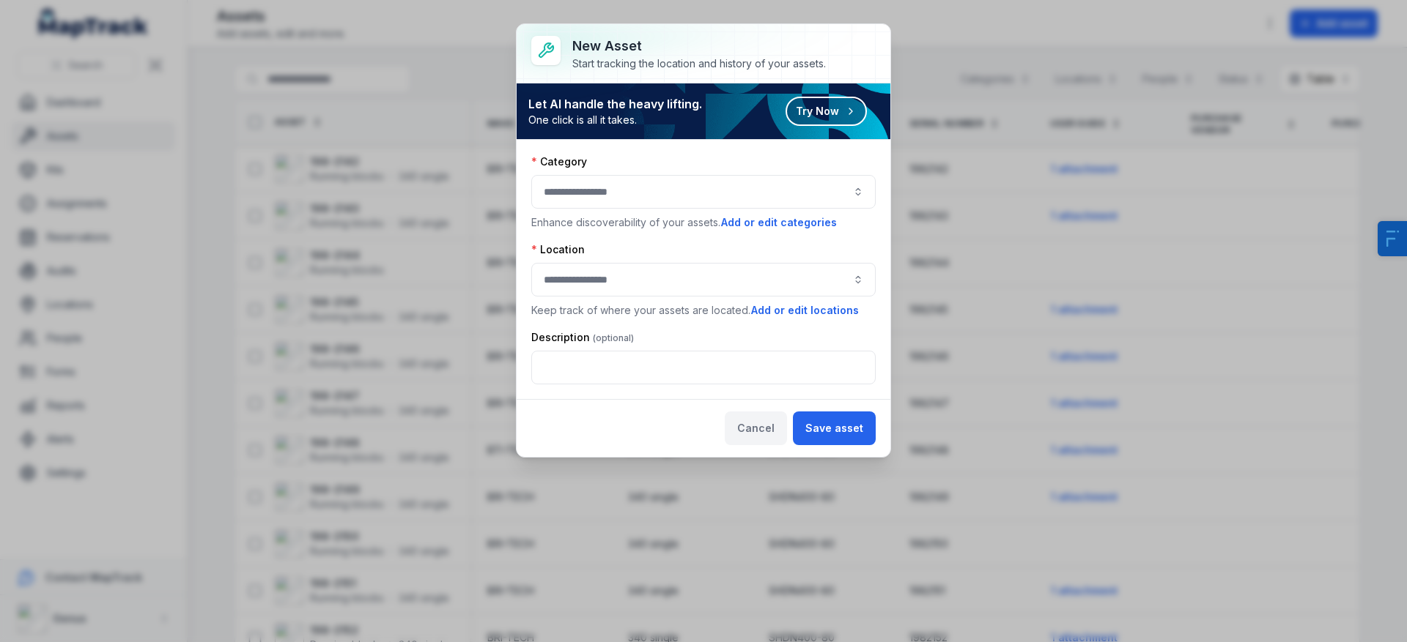
click at [781, 437] on button "Cancel" at bounding box center [756, 429] width 62 height 34
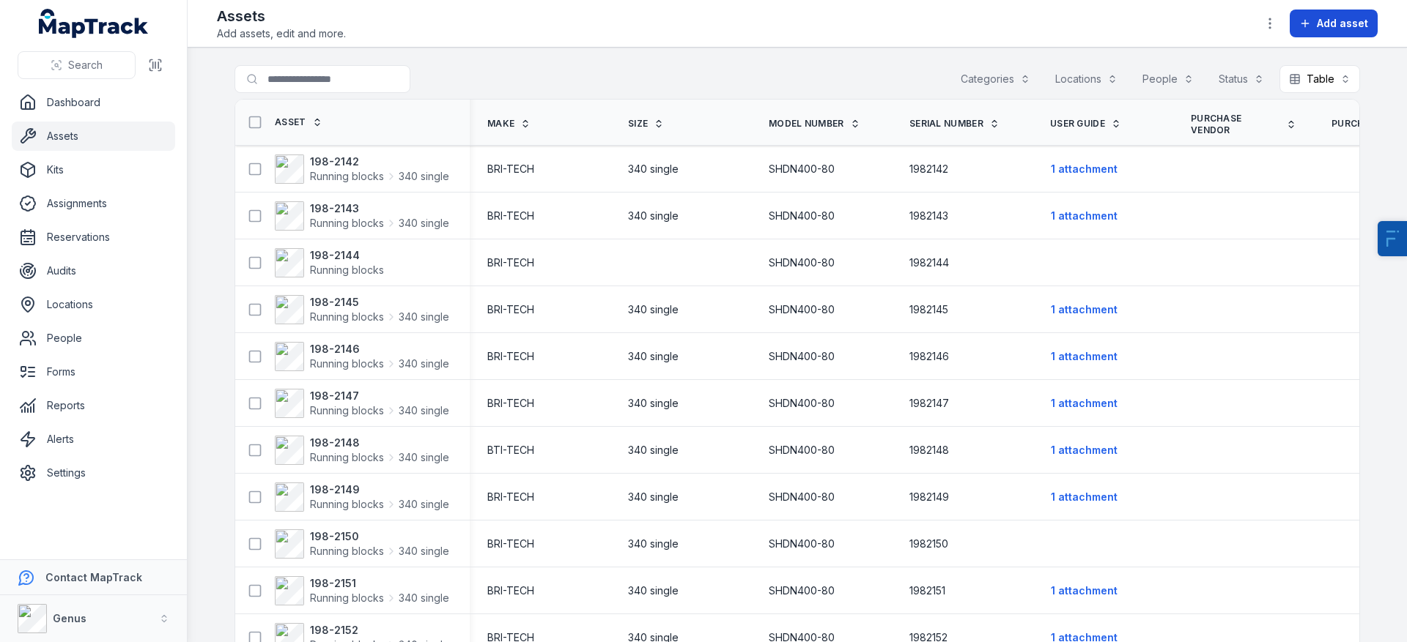
click at [1301, 28] on icon at bounding box center [1305, 24] width 12 height 12
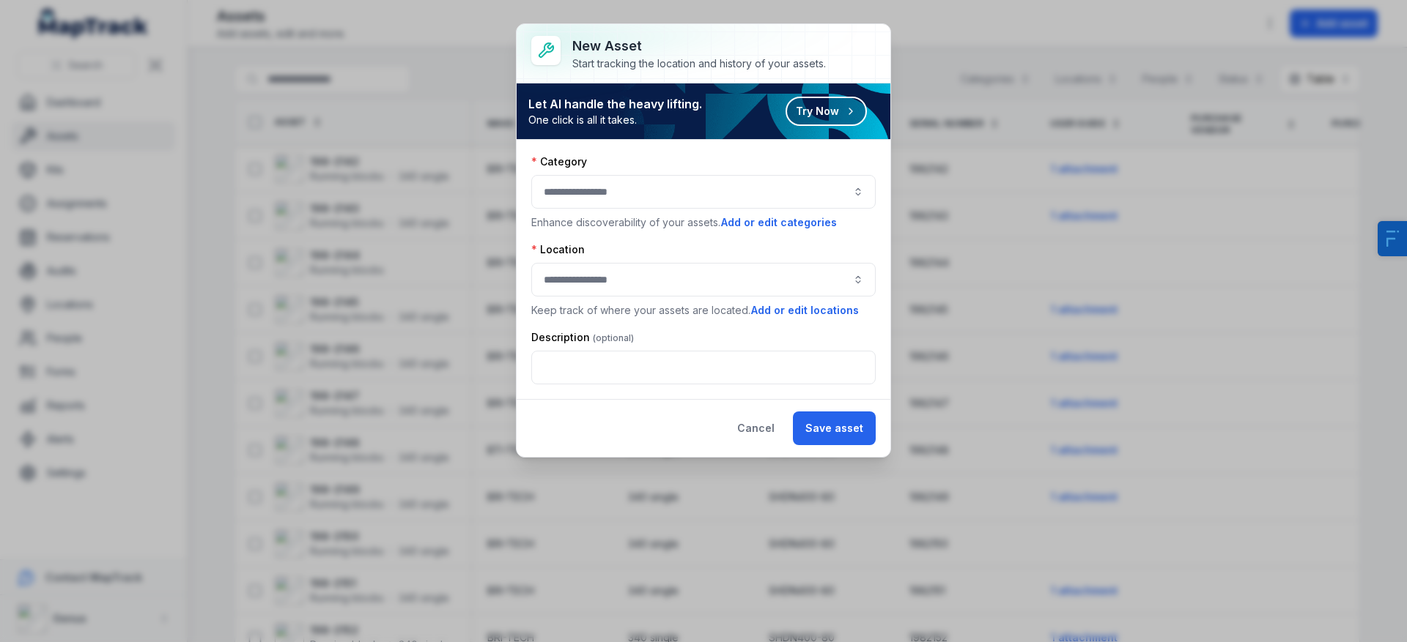
click at [672, 202] on button "button" at bounding box center [703, 192] width 344 height 34
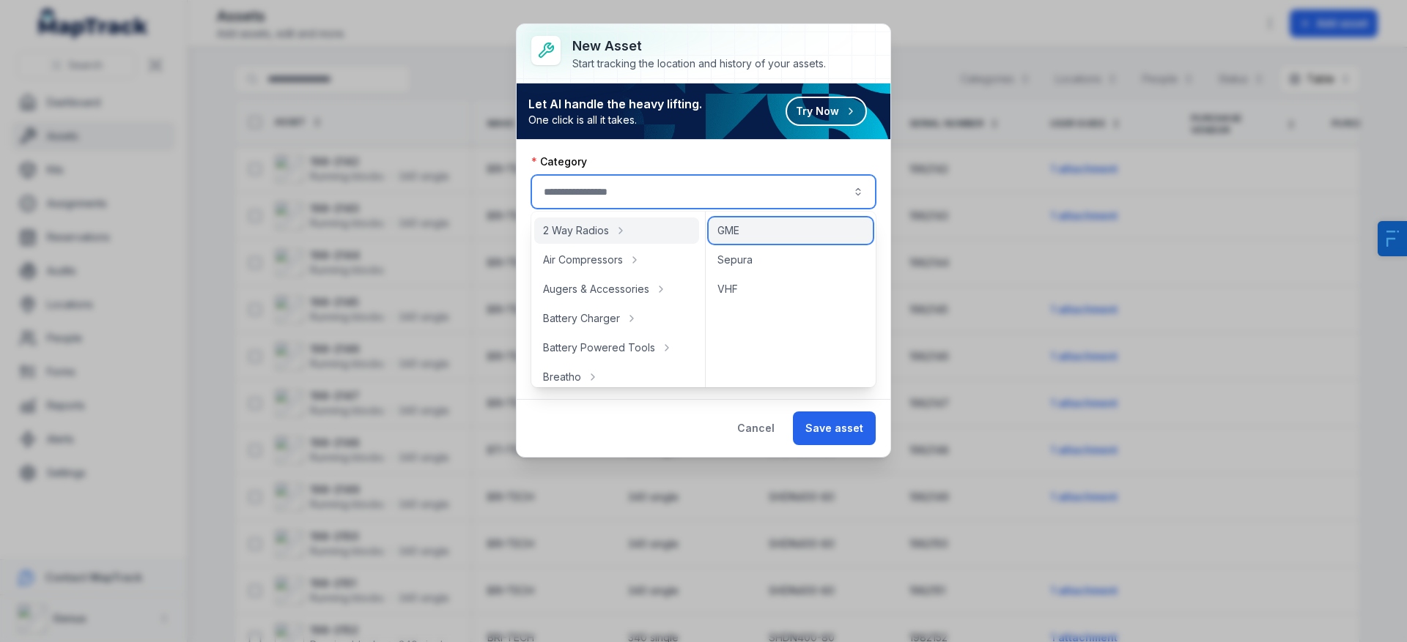
click at [743, 229] on div "GME" at bounding box center [790, 231] width 164 height 26
type input "***"
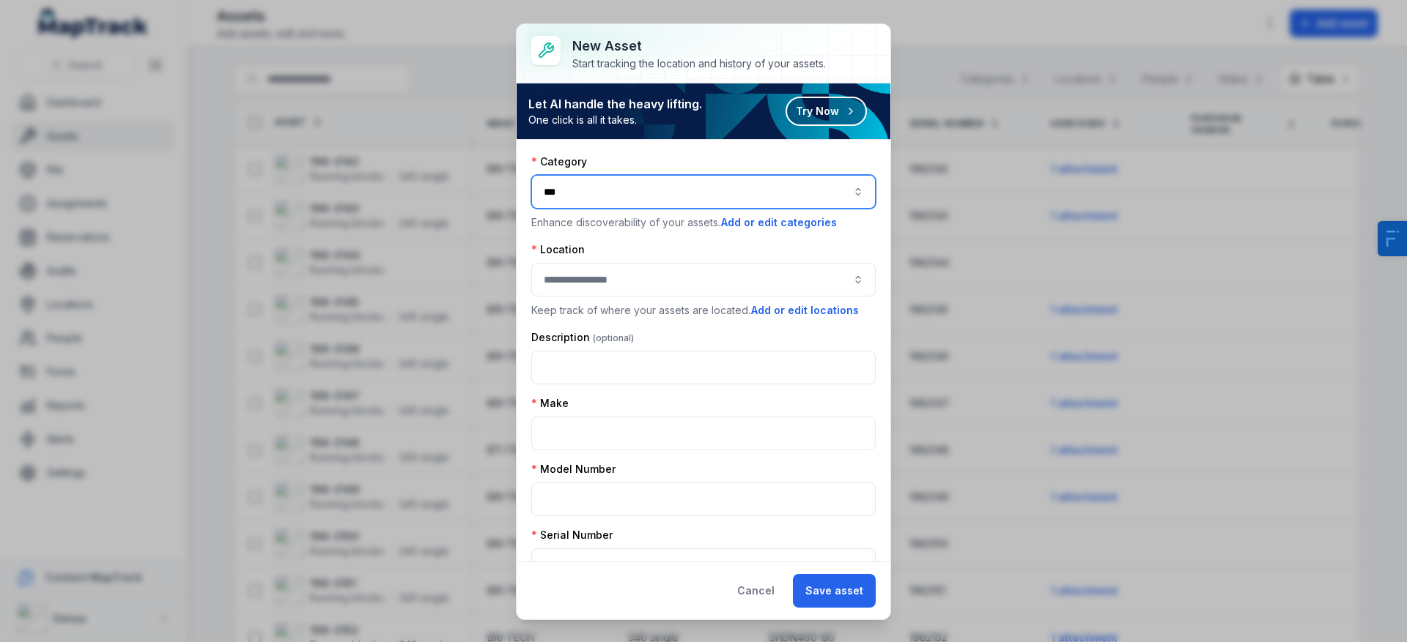
click at [579, 266] on button "button" at bounding box center [703, 280] width 344 height 34
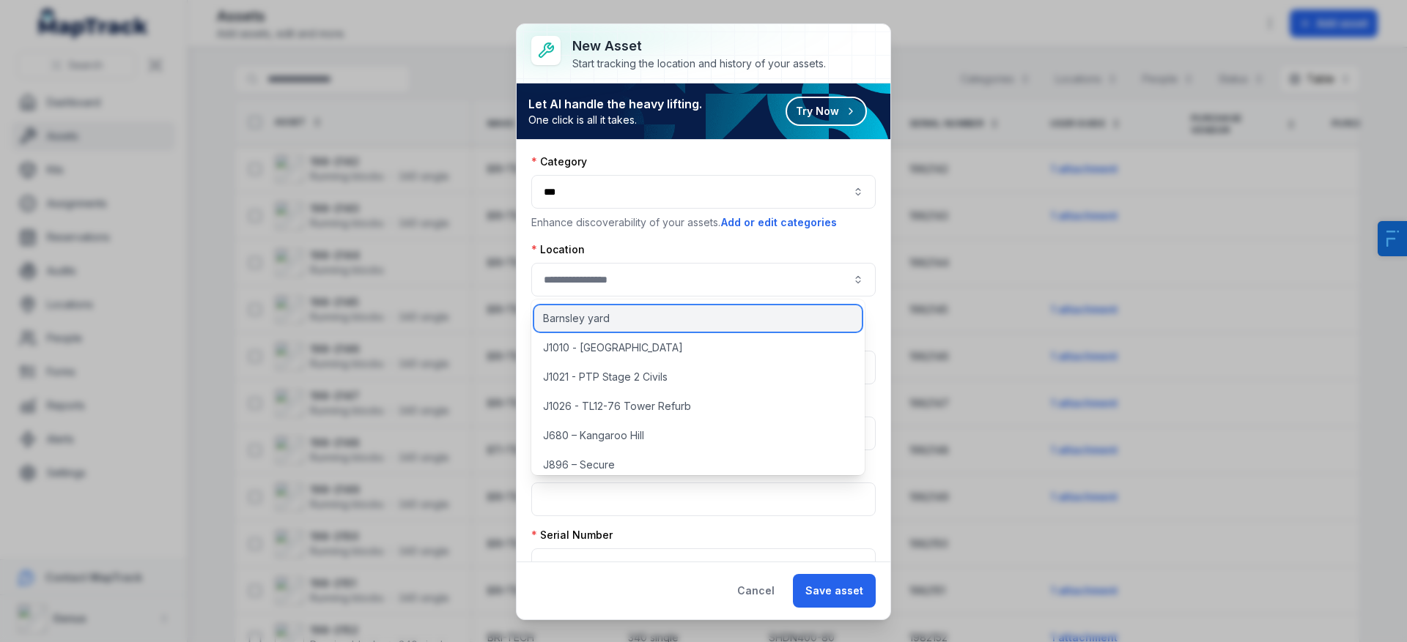
click at [612, 323] on div "Barnsley yard" at bounding box center [697, 318] width 327 height 26
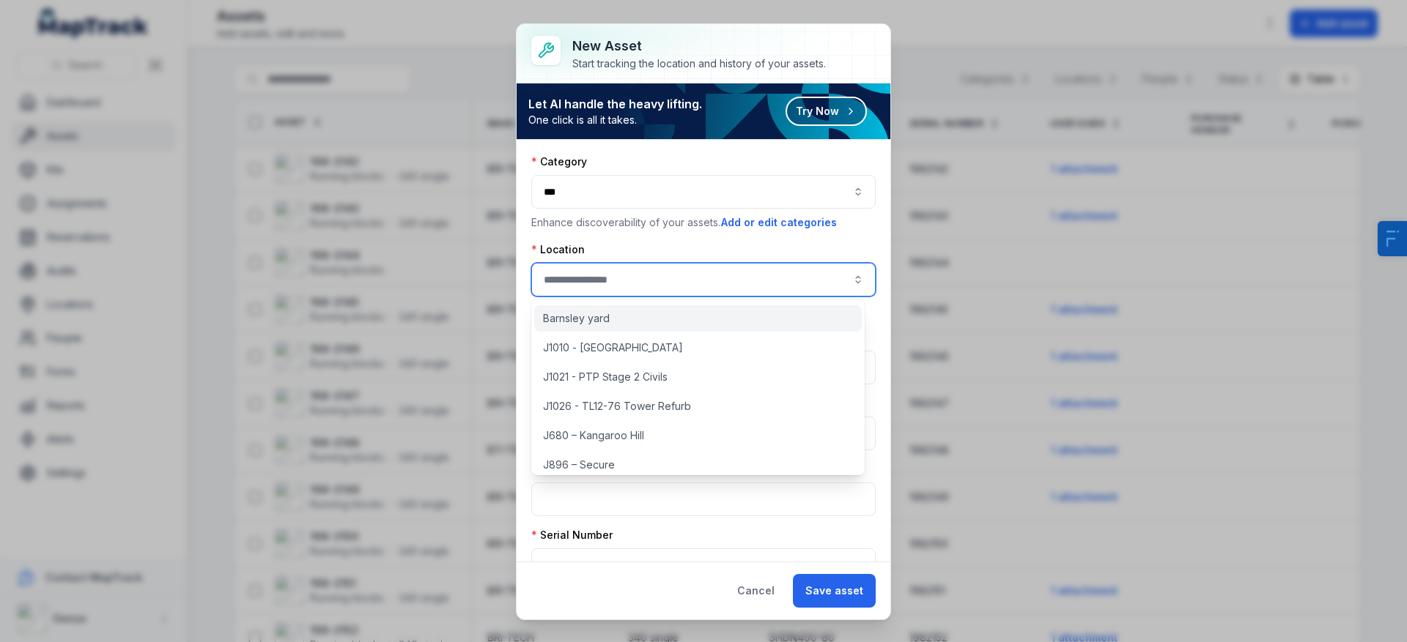
type input "**********"
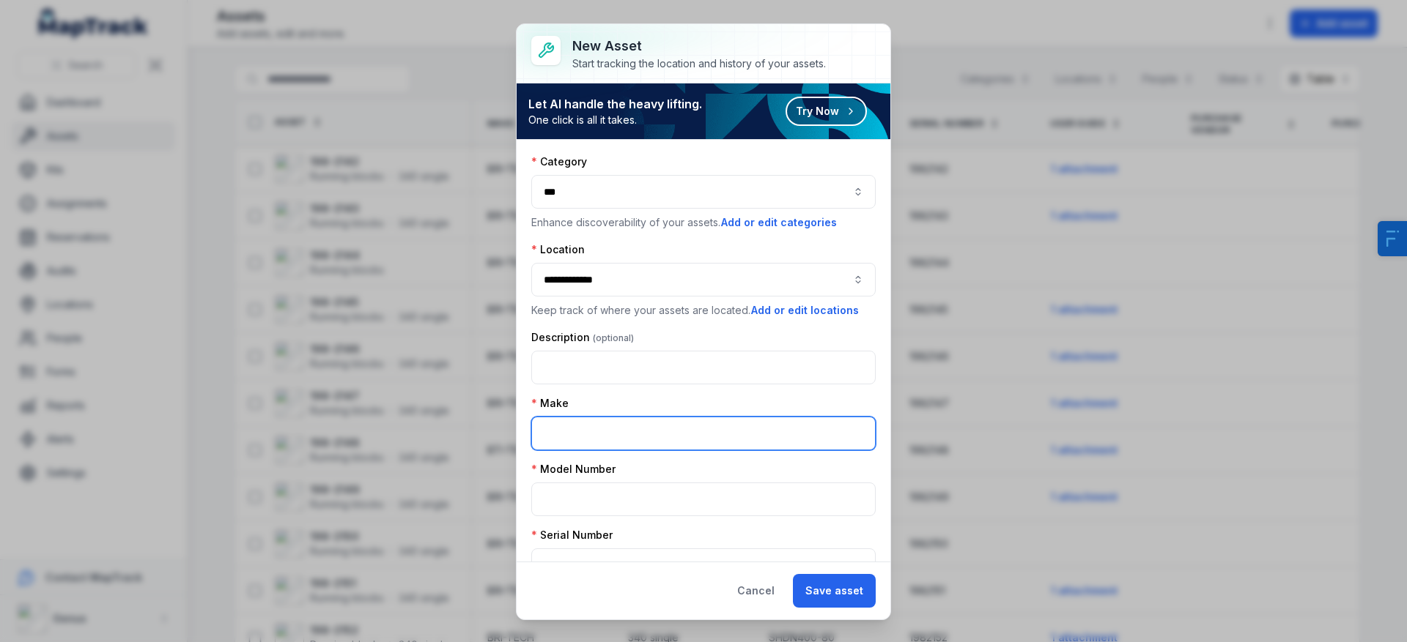
click at [622, 429] on input "text" at bounding box center [703, 434] width 344 height 34
type input "****"
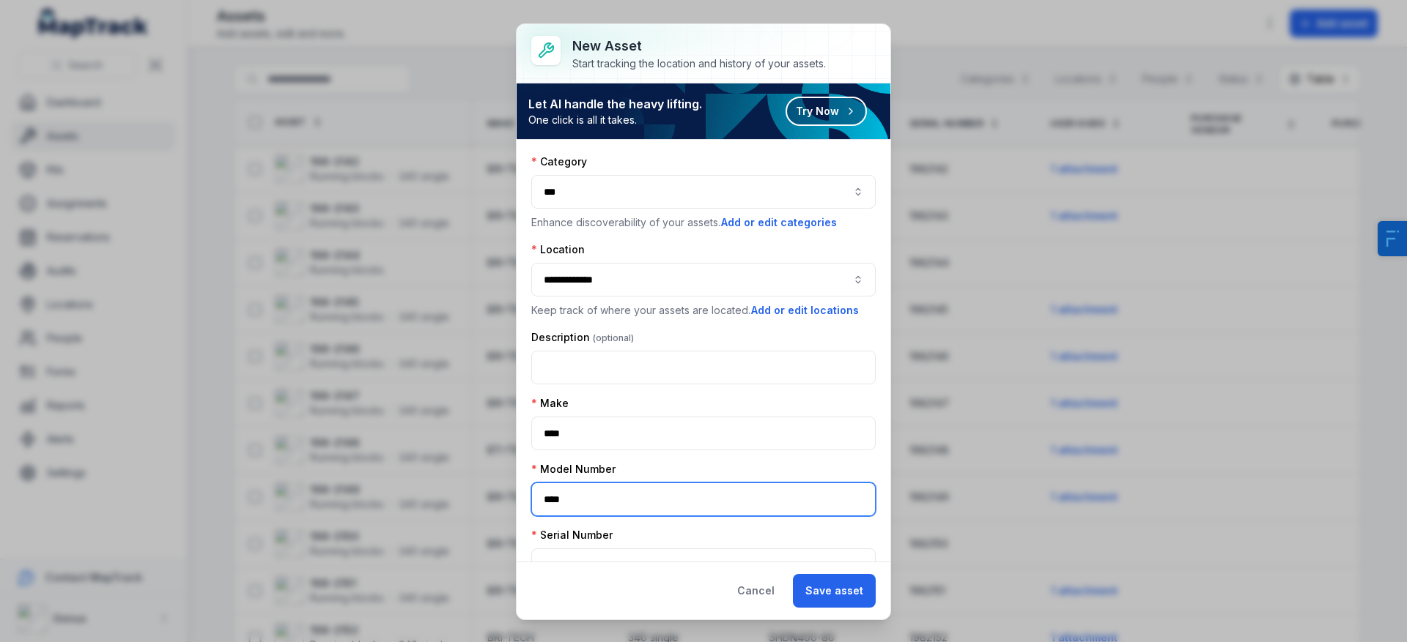
type input "****"
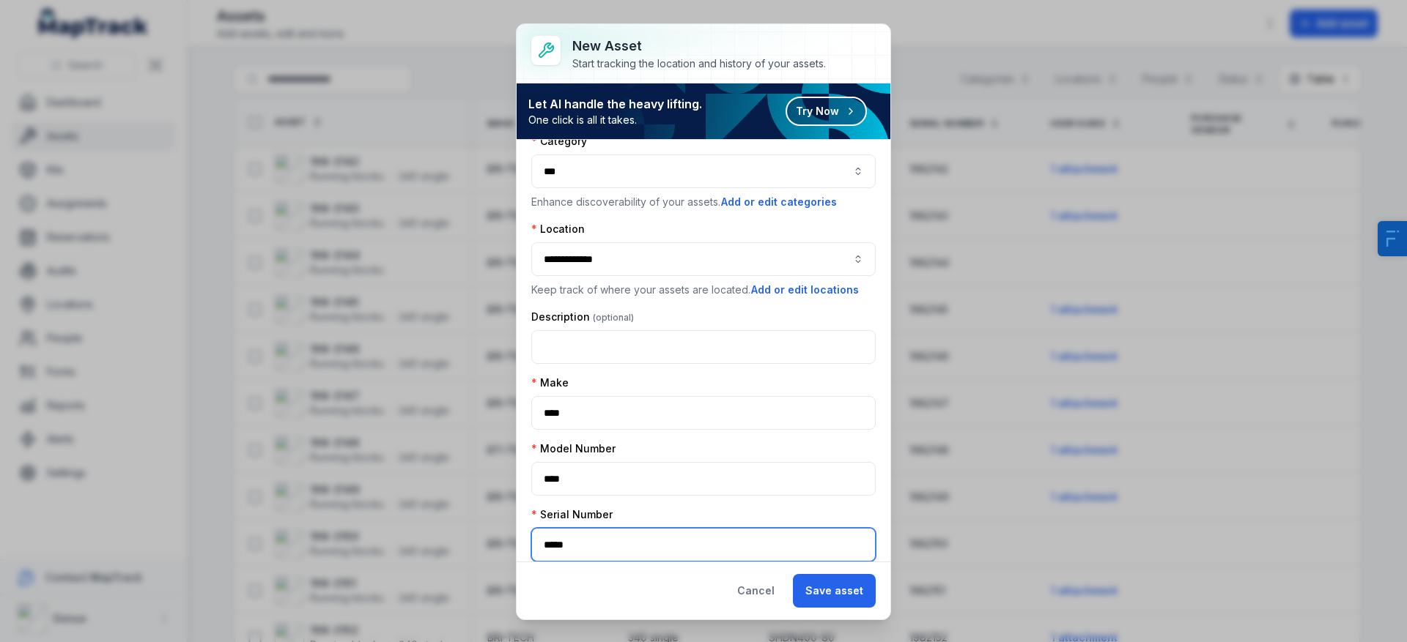
scroll to position [372, 0]
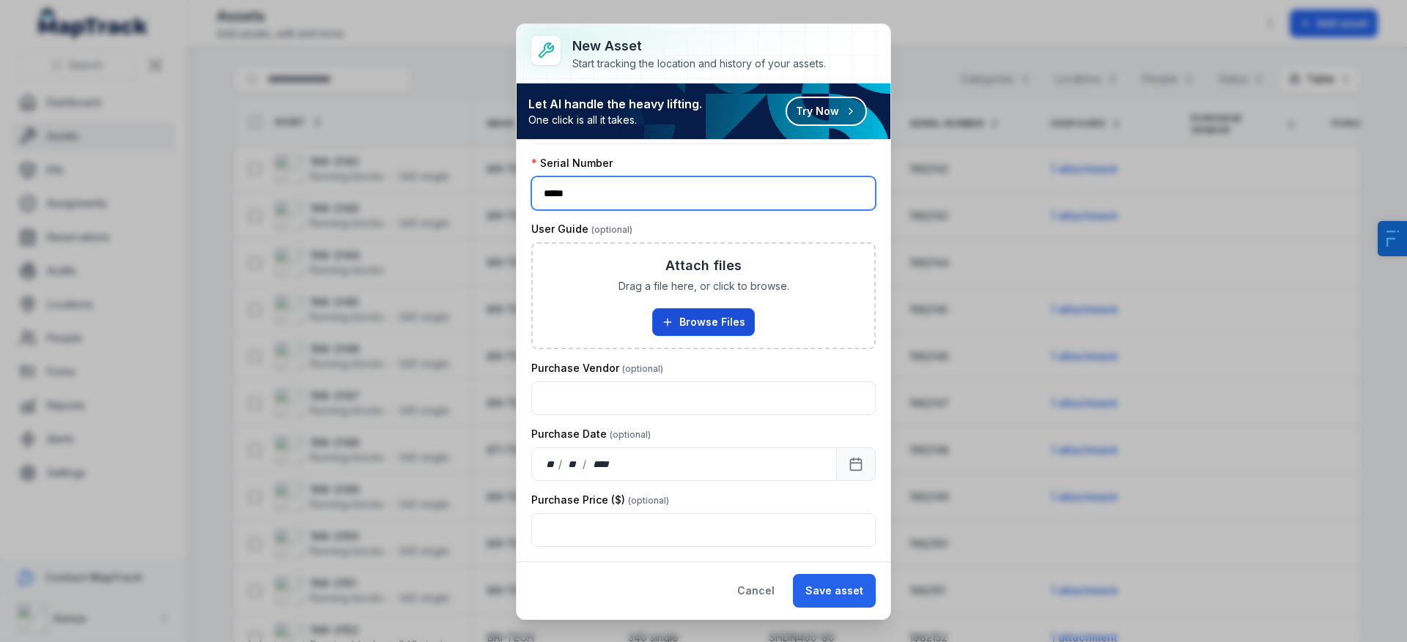
type input "****"
click at [724, 327] on button "Browse Files" at bounding box center [703, 322] width 103 height 28
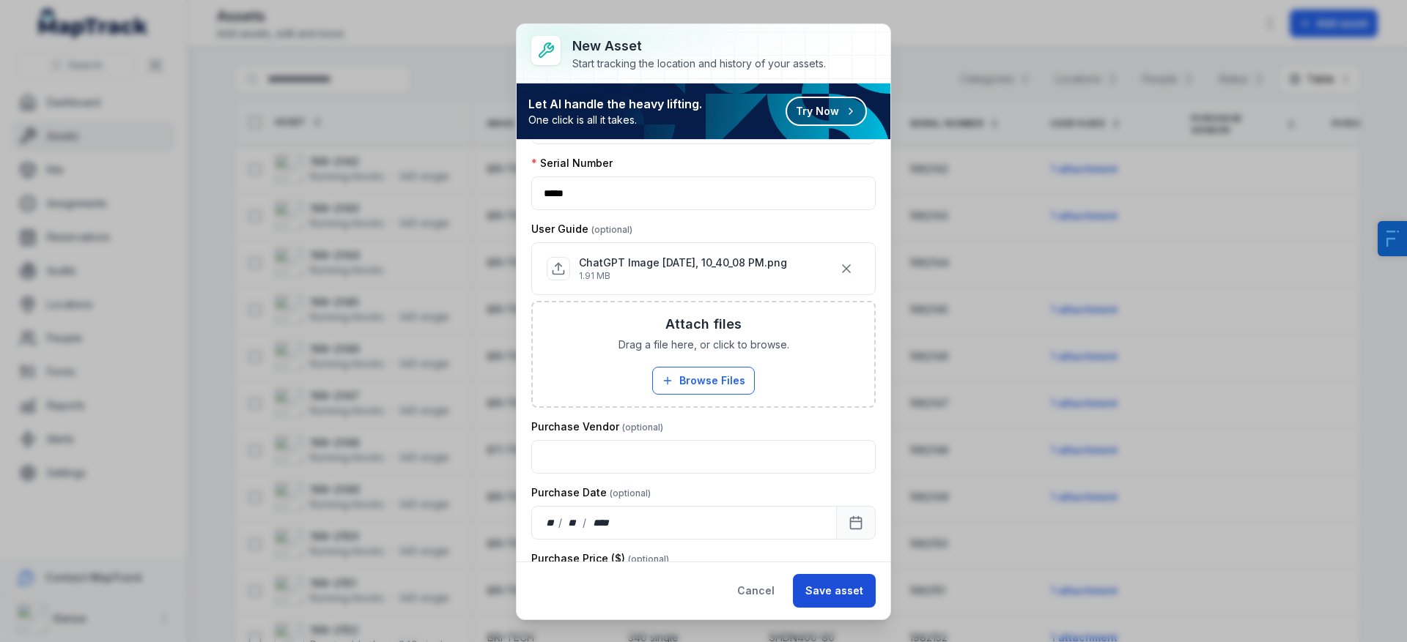
click at [834, 603] on button "Save asset" at bounding box center [834, 591] width 83 height 34
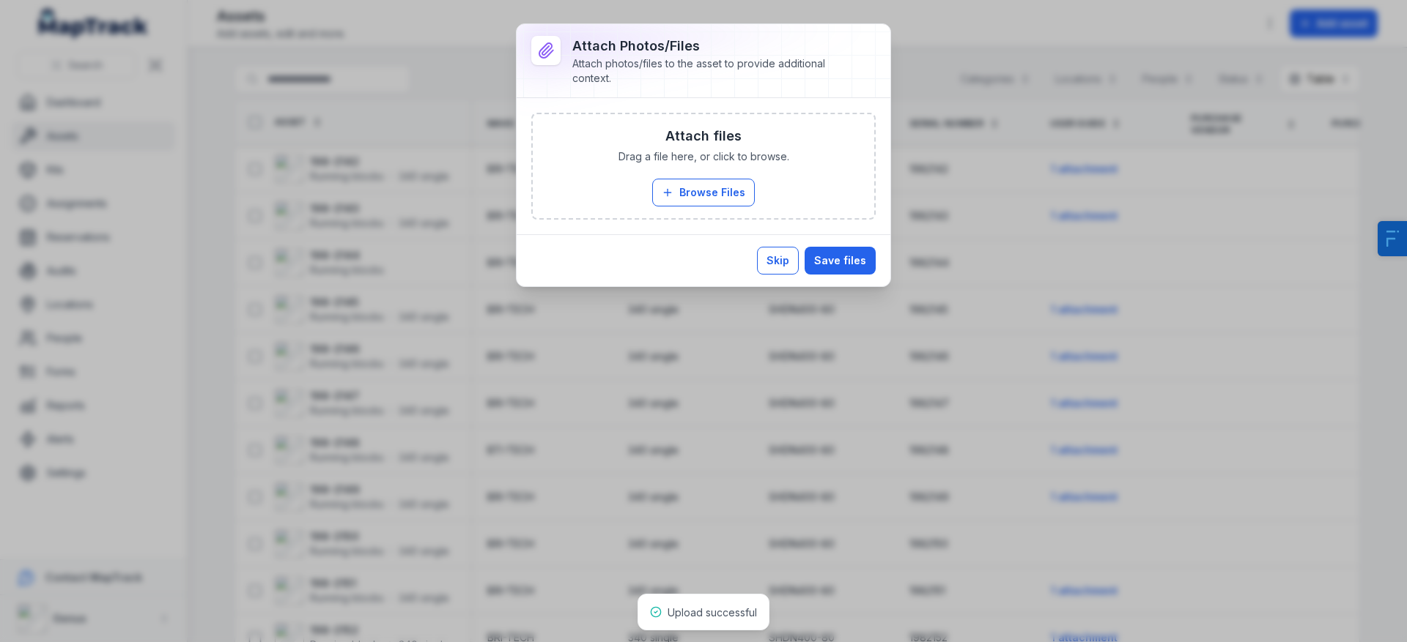
click at [771, 259] on button "Skip" at bounding box center [778, 261] width 42 height 28
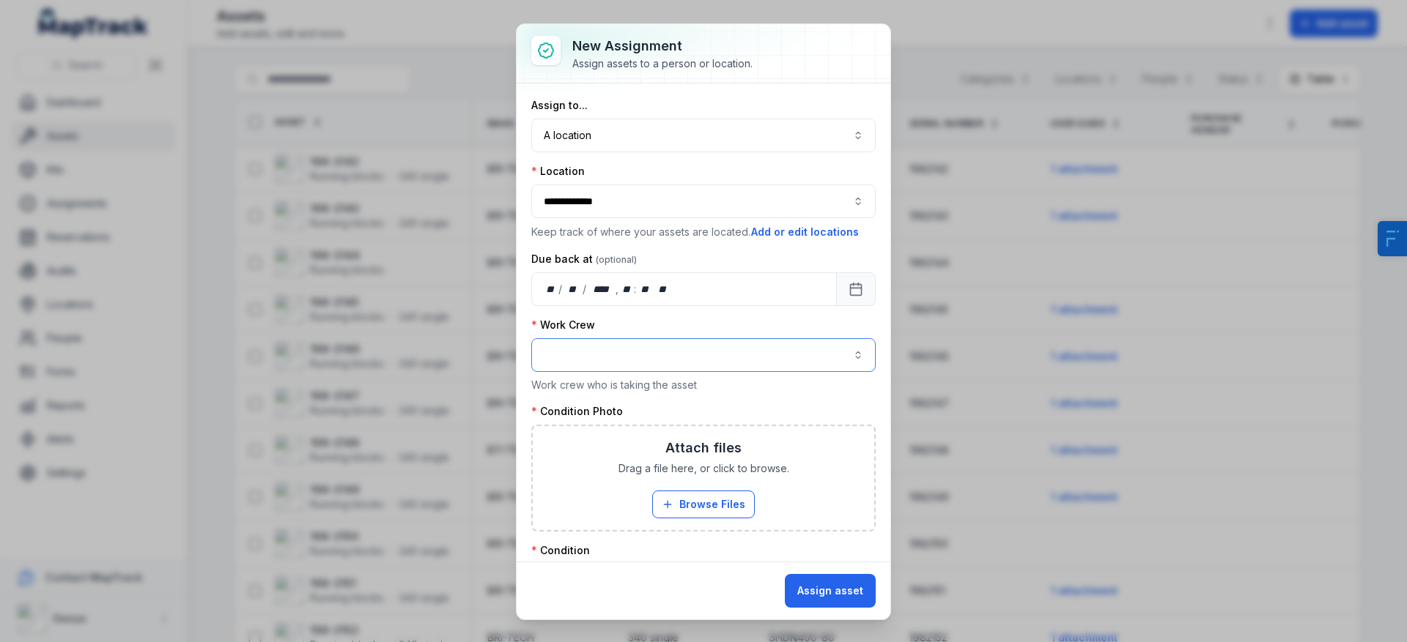
click at [622, 345] on button "button" at bounding box center [703, 355] width 344 height 34
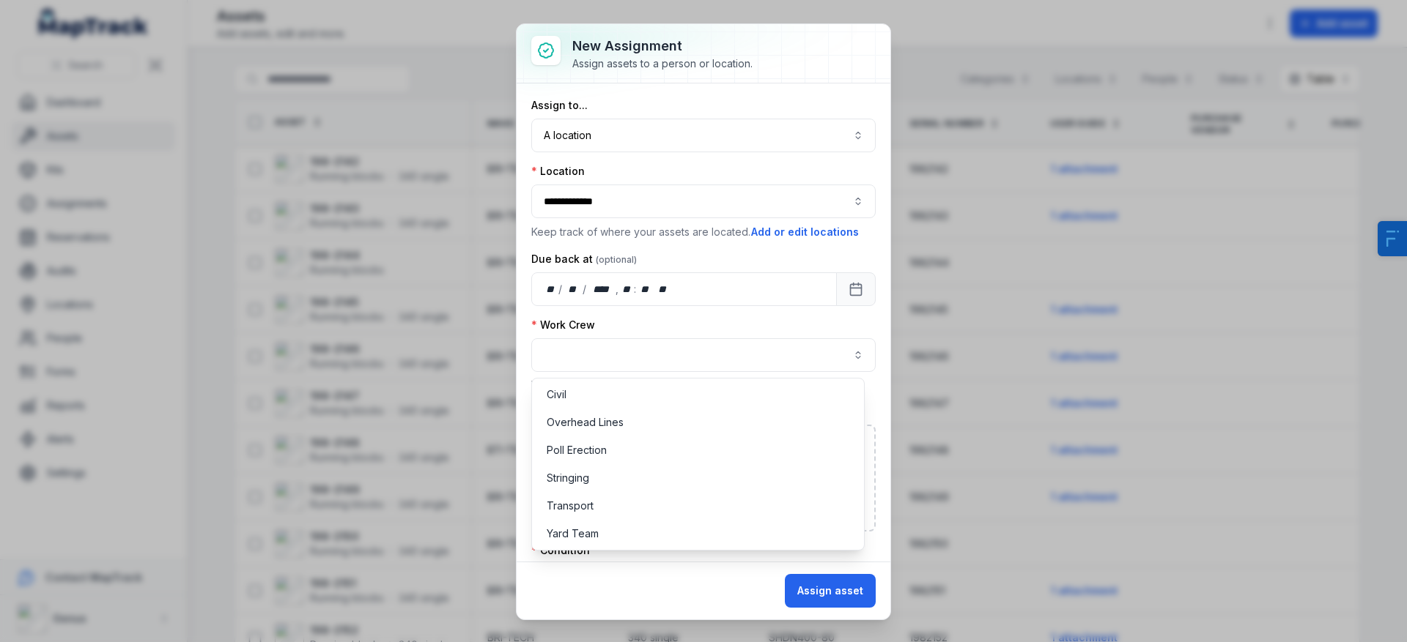
click at [624, 408] on div "Civil Overhead Lines Poll Erection Stringing Transport Yard Team" at bounding box center [697, 464] width 333 height 173
click at [629, 396] on div "Civil" at bounding box center [698, 395] width 303 height 15
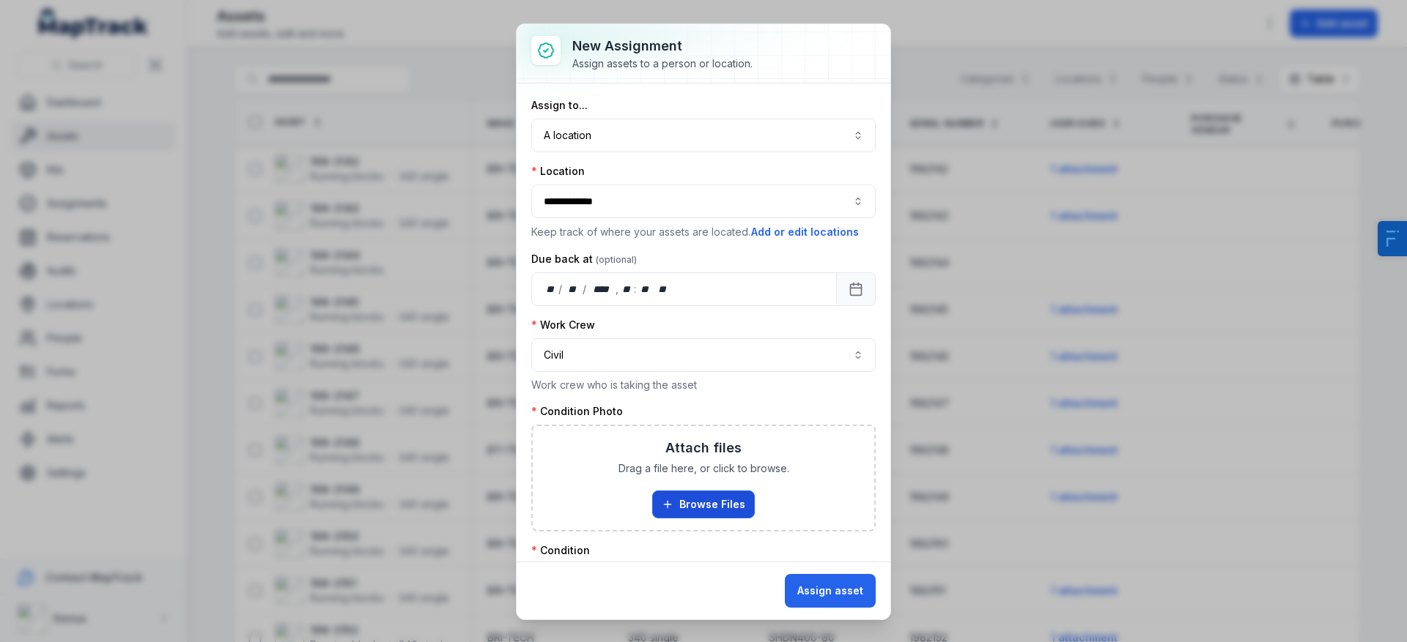
click at [688, 495] on button "Browse Files" at bounding box center [703, 505] width 103 height 28
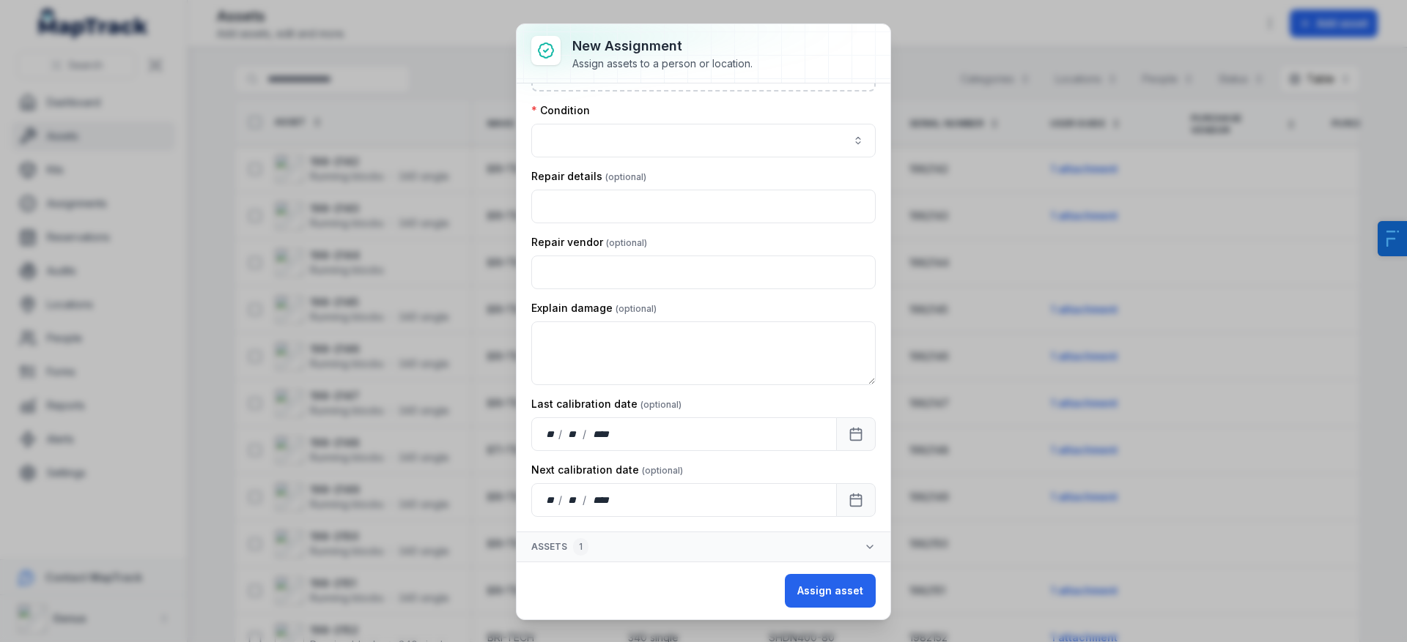
scroll to position [264, 0]
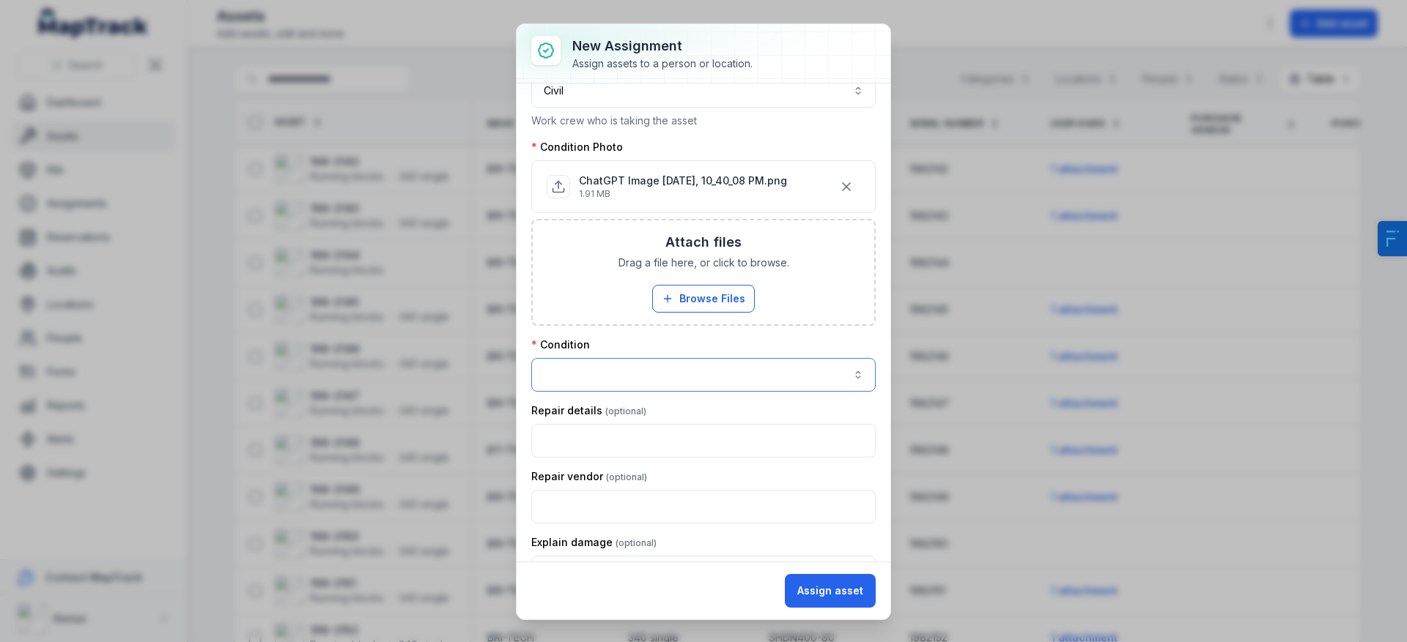
click at [655, 362] on button "button" at bounding box center [703, 375] width 344 height 34
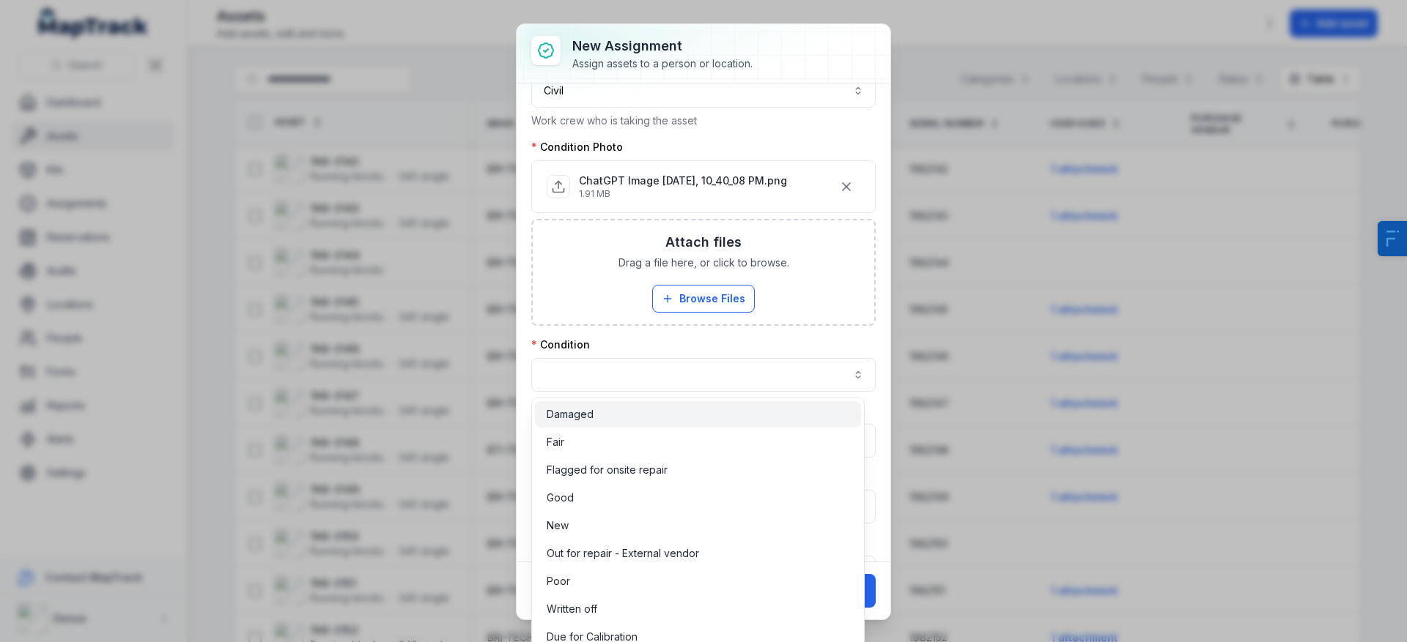
click at [654, 408] on div "Damaged" at bounding box center [698, 414] width 303 height 15
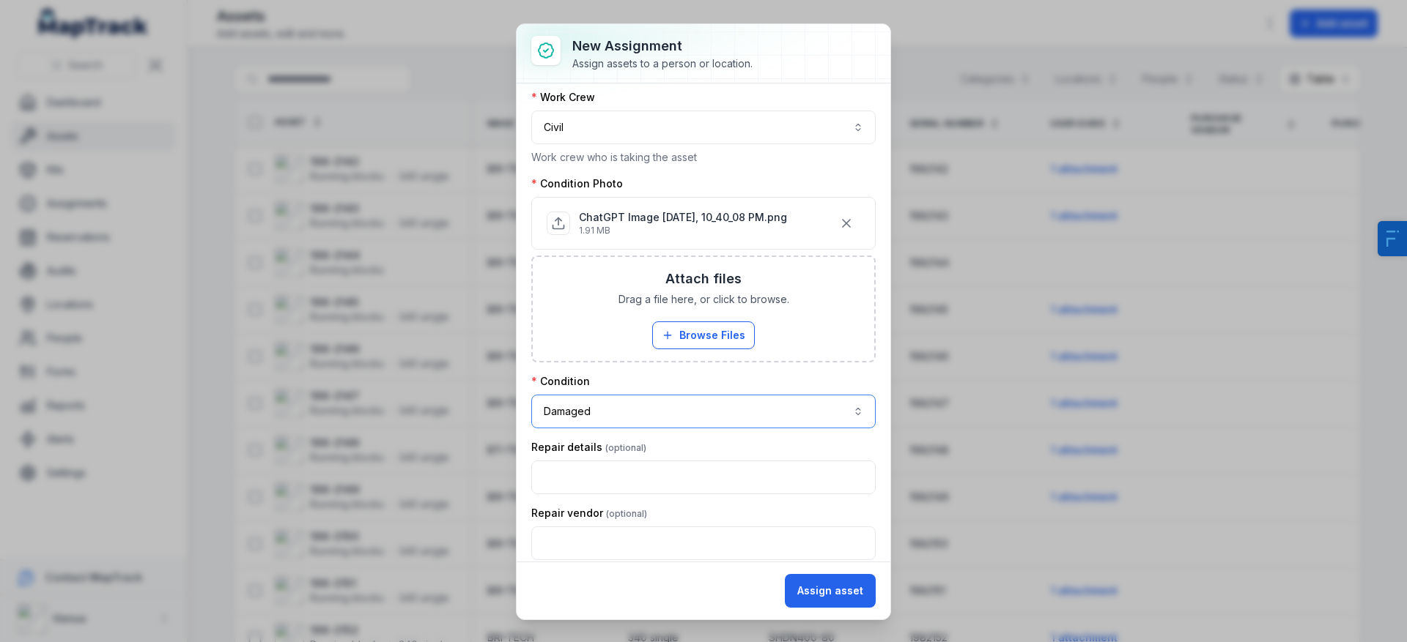
scroll to position [499, 0]
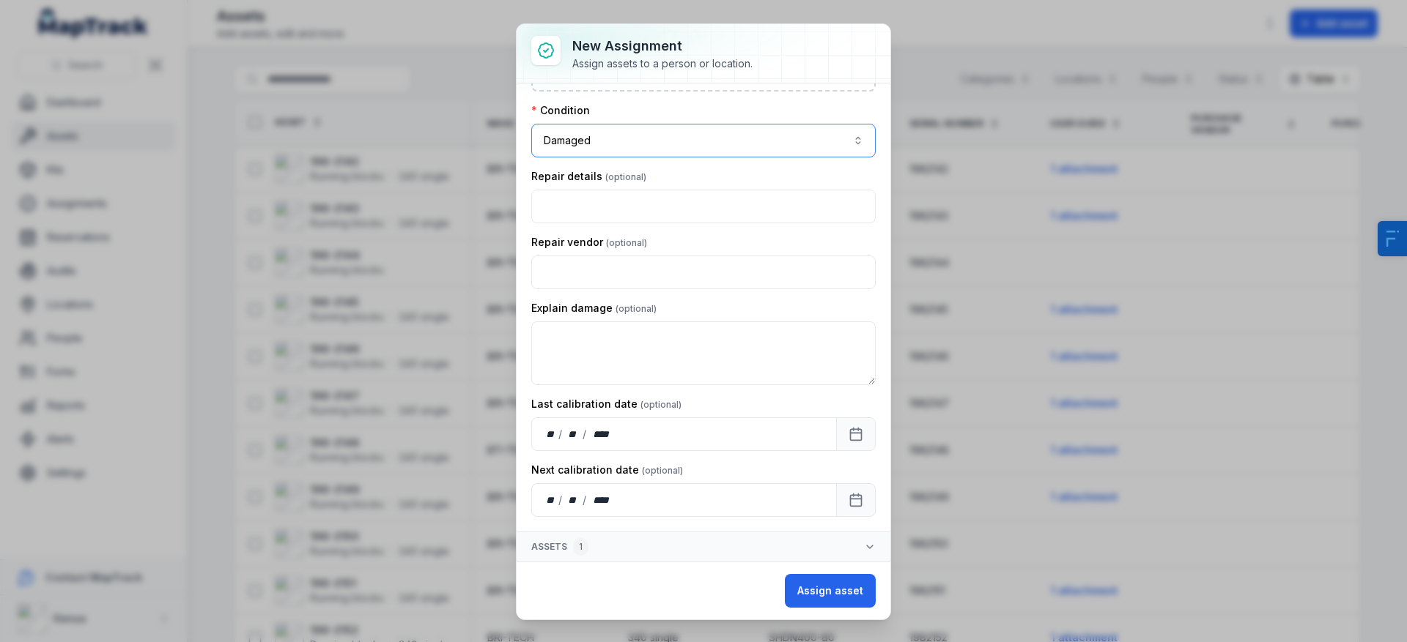
click at [604, 125] on button "Damaged *******" at bounding box center [703, 141] width 344 height 34
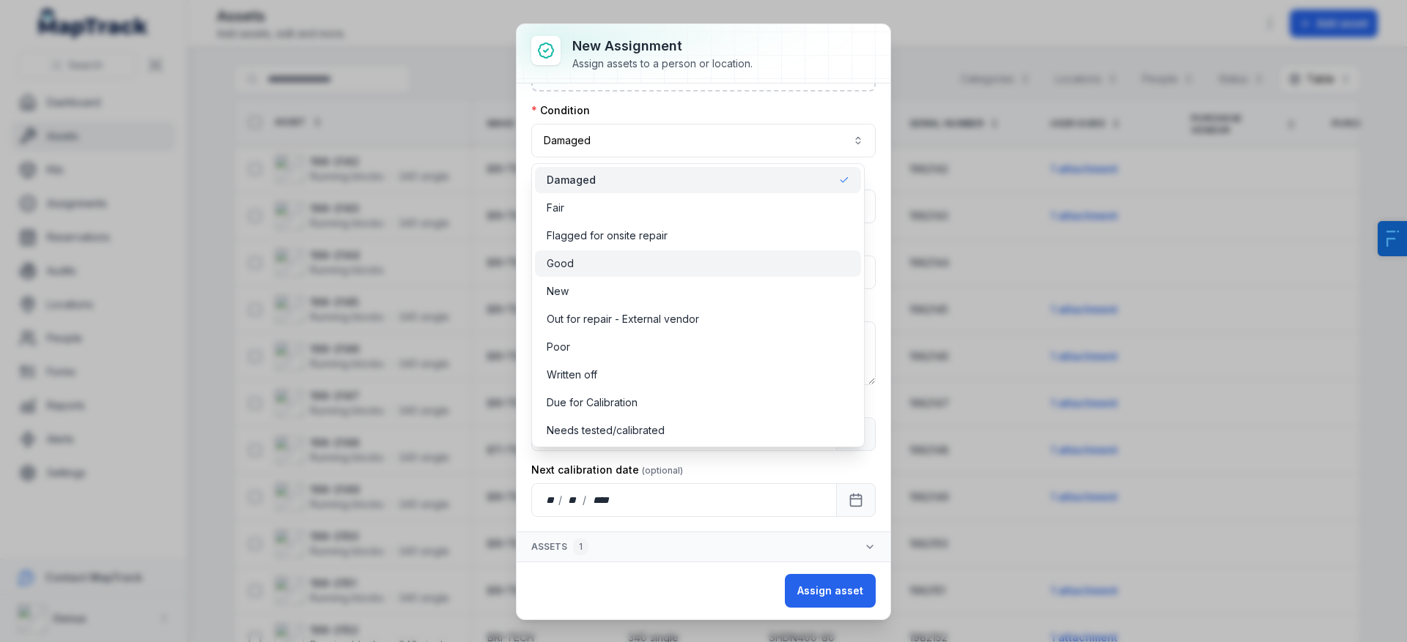
click at [601, 253] on div "Good" at bounding box center [698, 264] width 326 height 26
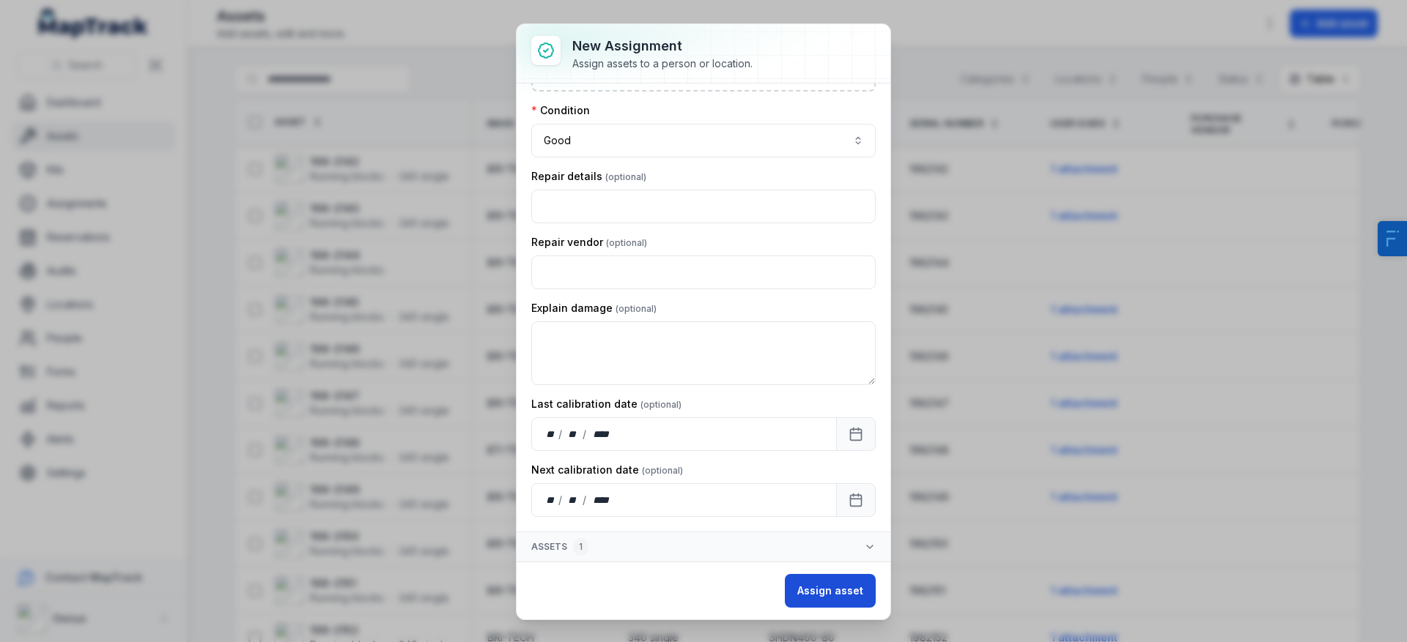
click at [837, 600] on button "Assign asset" at bounding box center [830, 591] width 91 height 34
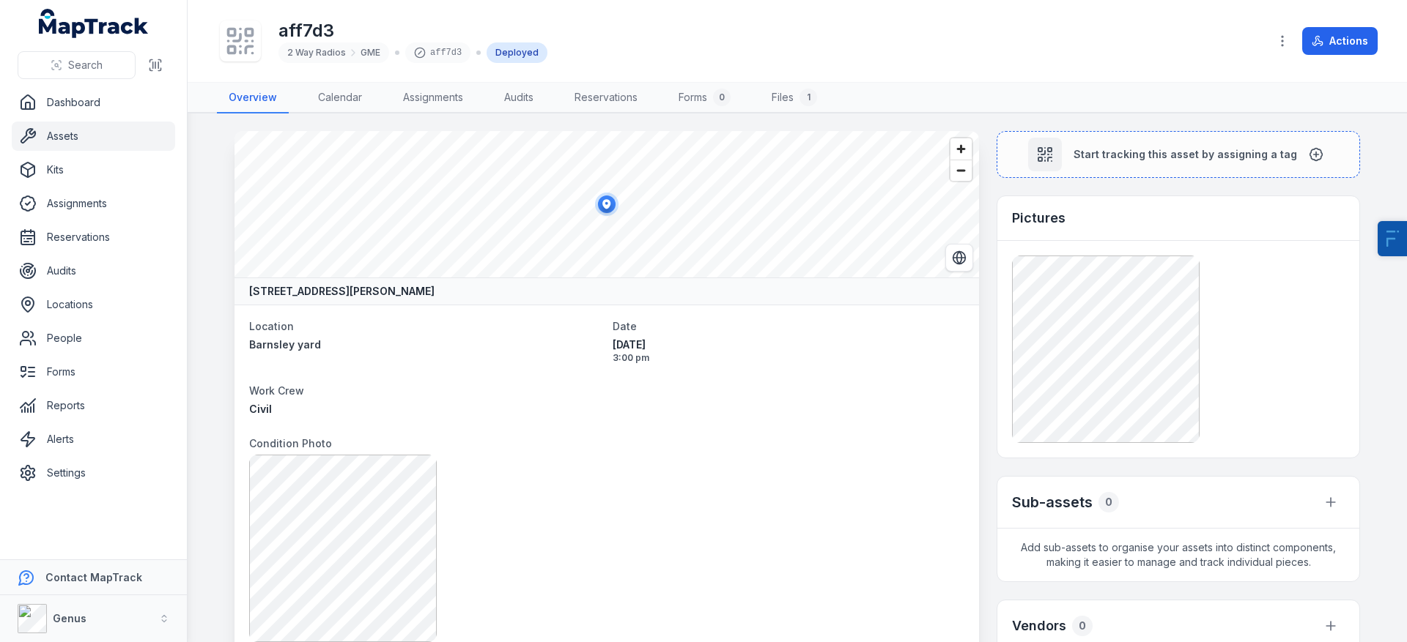
click at [50, 132] on link "Assets" at bounding box center [93, 136] width 163 height 29
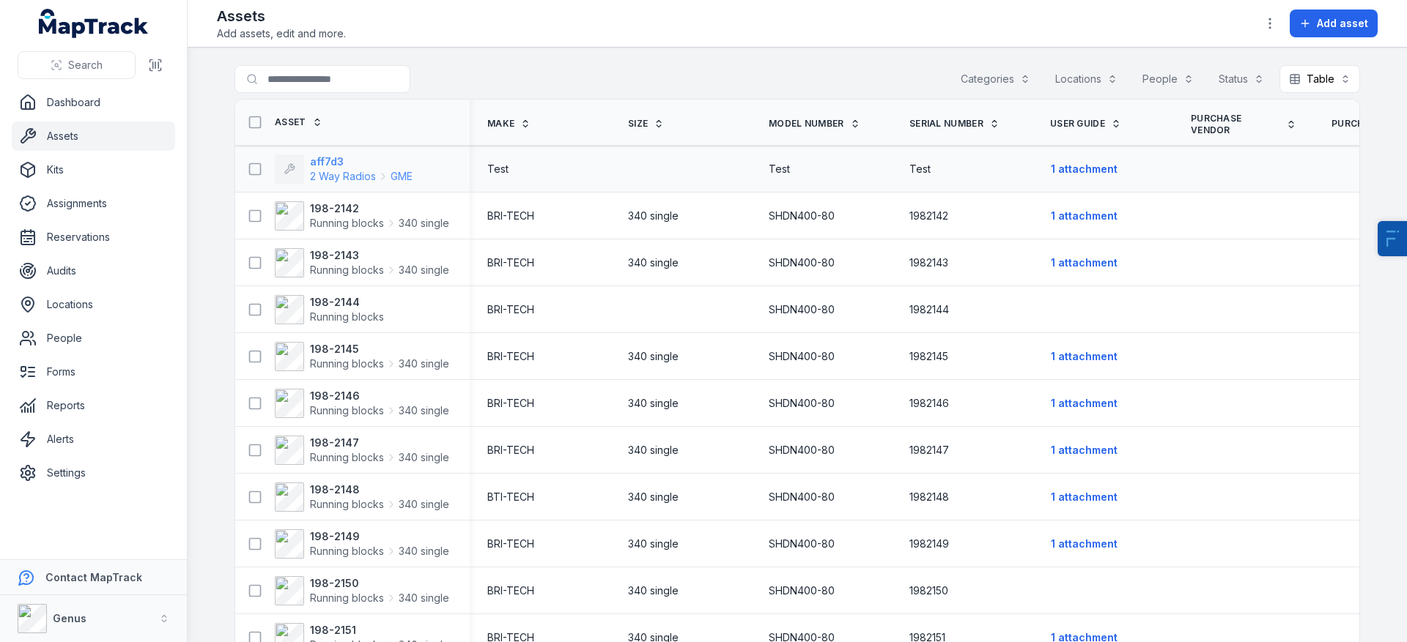
click at [314, 162] on strong "aff7d3" at bounding box center [361, 162] width 103 height 15
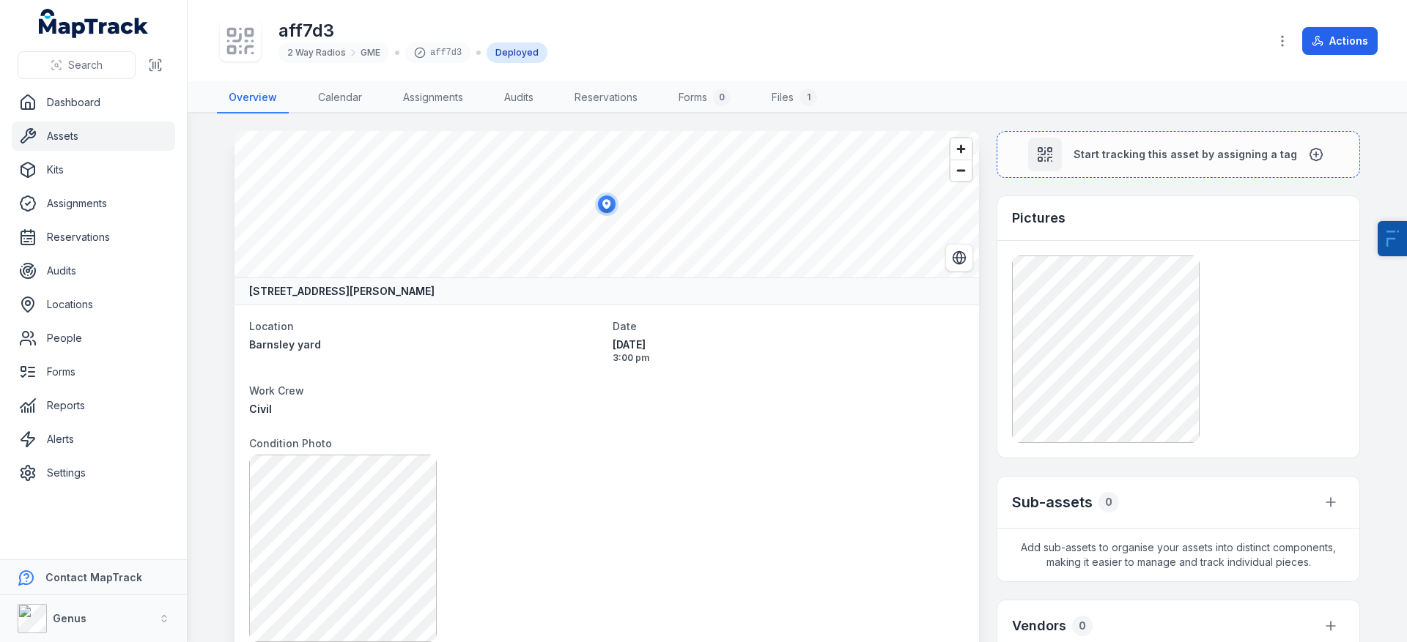
click at [127, 127] on link "Assets" at bounding box center [93, 136] width 163 height 29
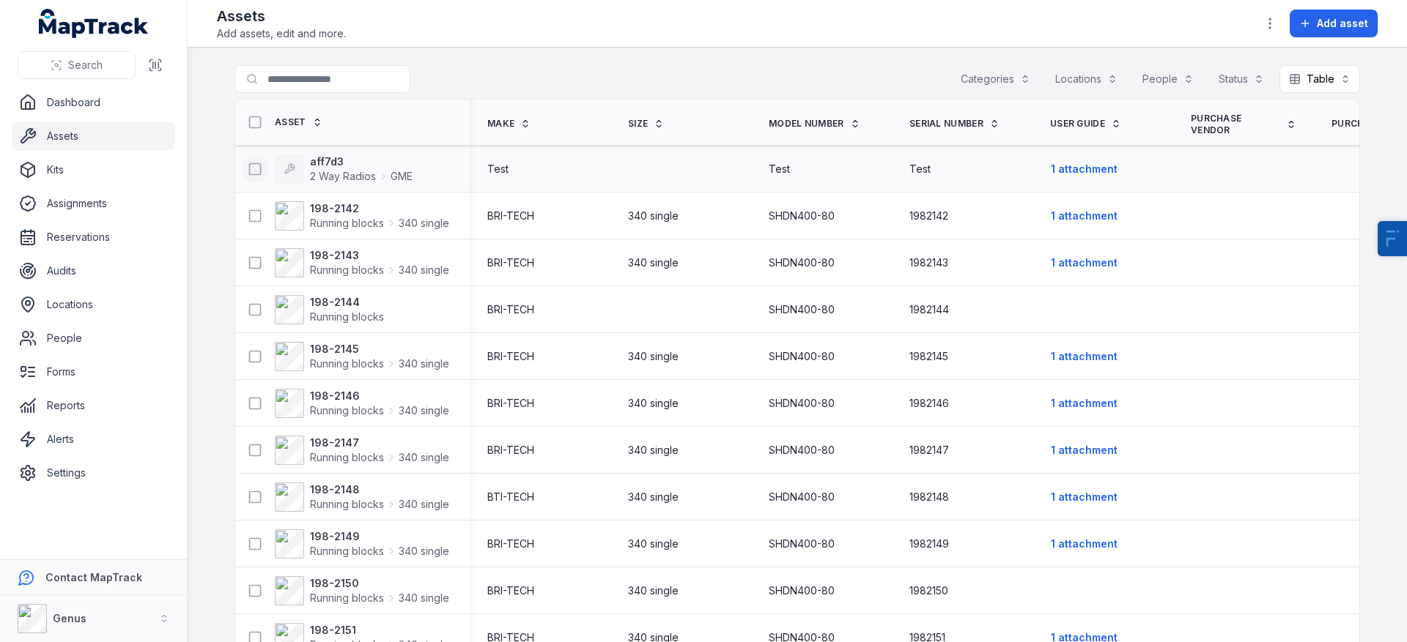
click at [248, 168] on icon at bounding box center [255, 169] width 15 height 15
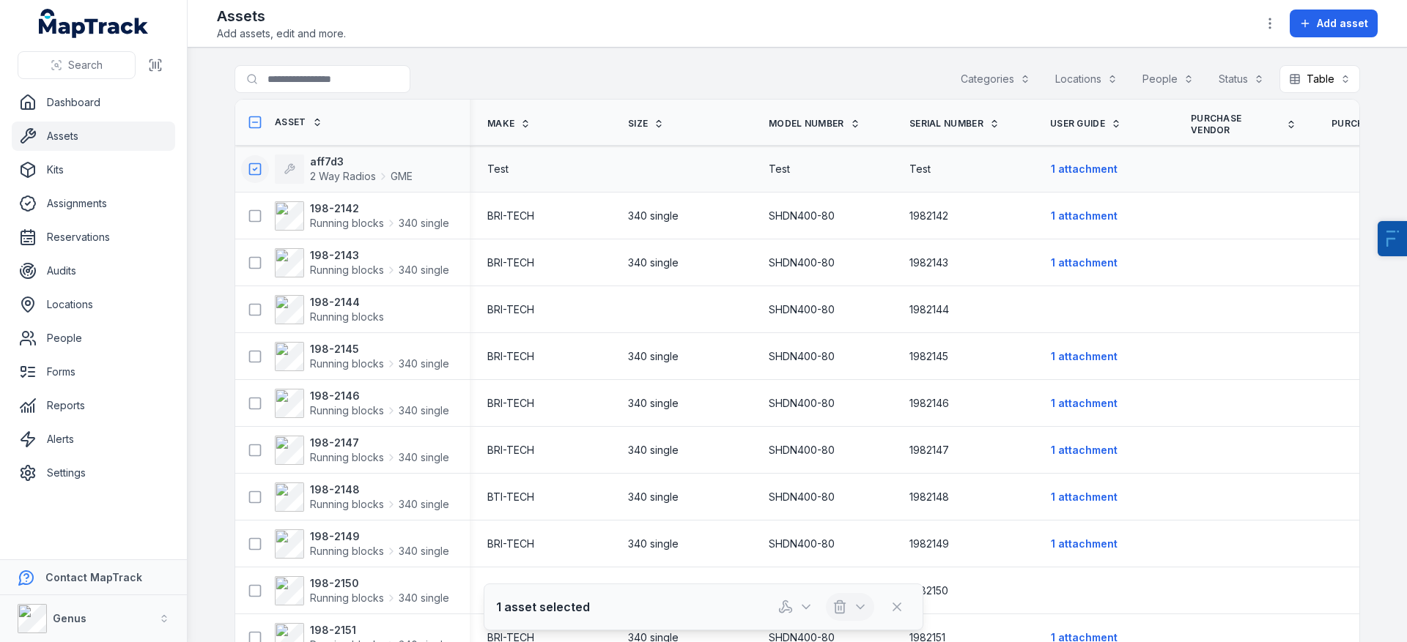
click at [853, 608] on icon "button" at bounding box center [860, 607] width 15 height 15
click at [831, 544] on div "Delete" at bounding box center [850, 542] width 164 height 26
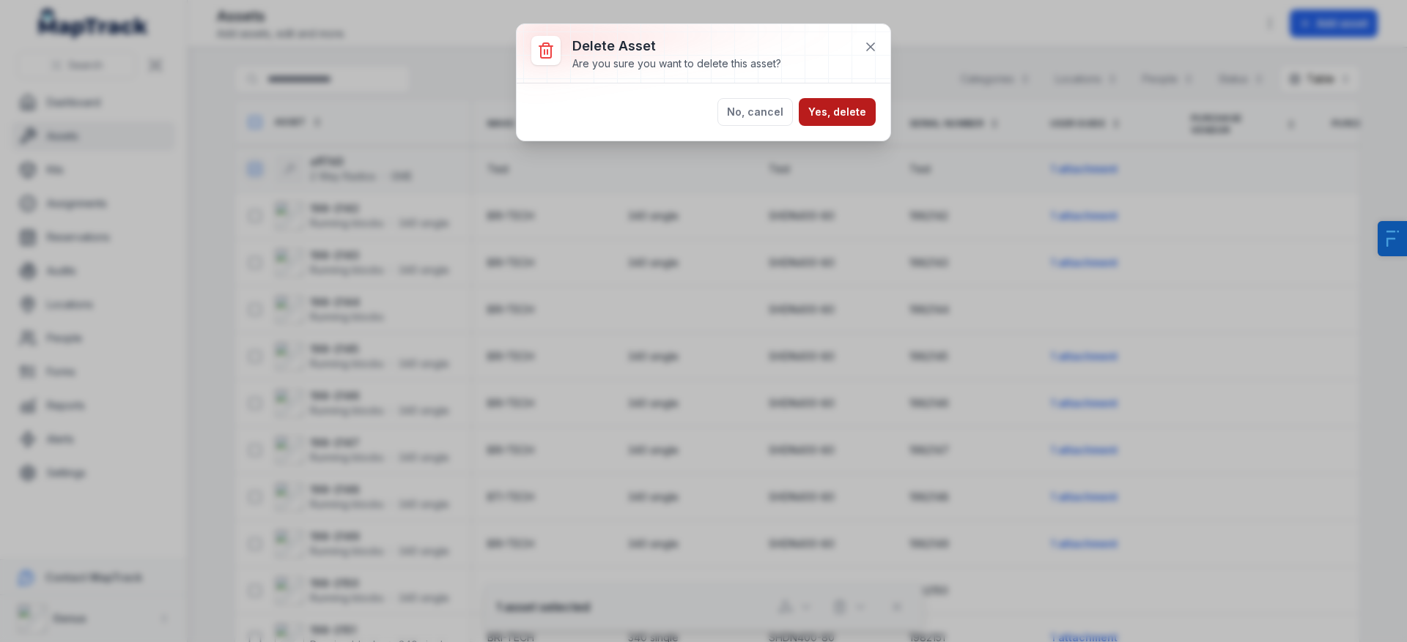
click at [853, 111] on button "Yes, delete" at bounding box center [837, 112] width 77 height 28
